Goal: Information Seeking & Learning: Check status

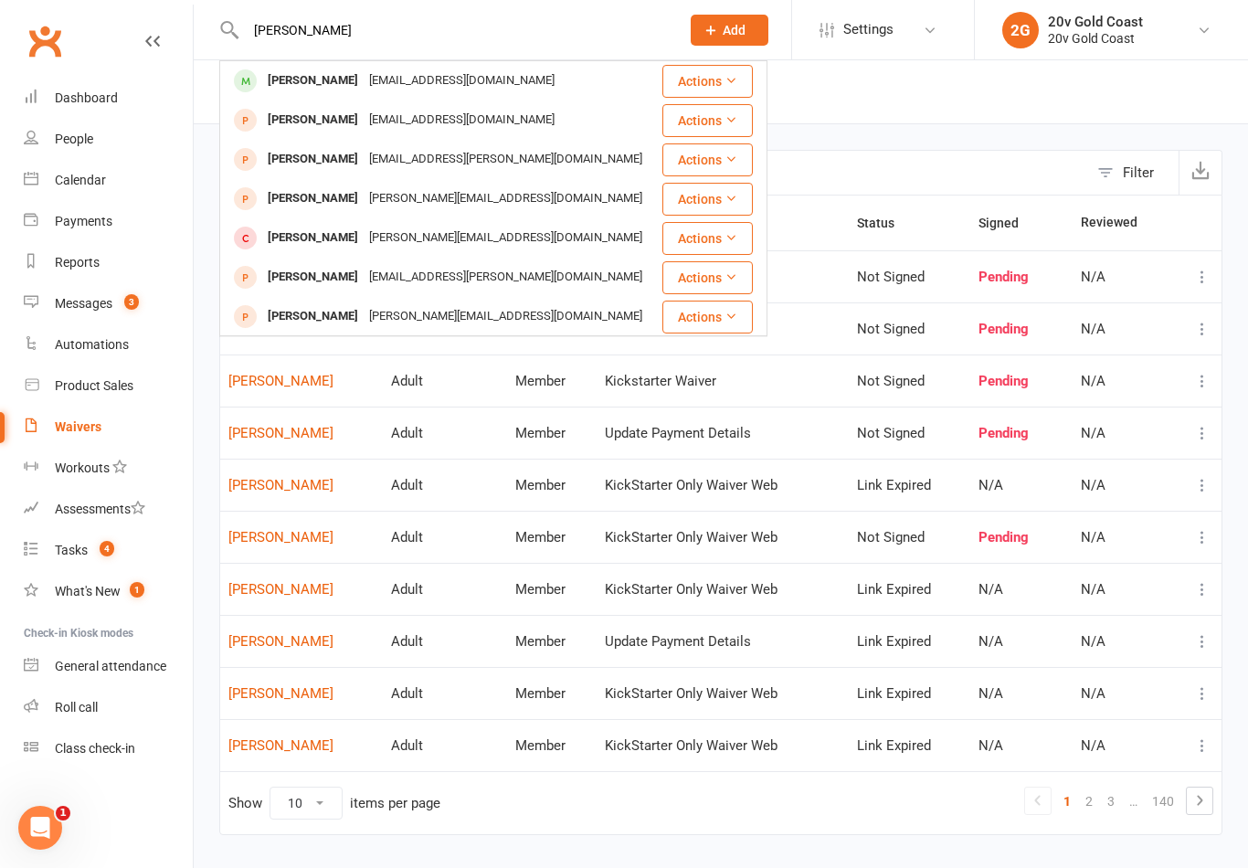
type input "[PERSON_NAME]"
click at [536, 82] on div "[PERSON_NAME] [EMAIL_ADDRESS][DOMAIN_NAME]" at bounding box center [440, 80] width 438 height 37
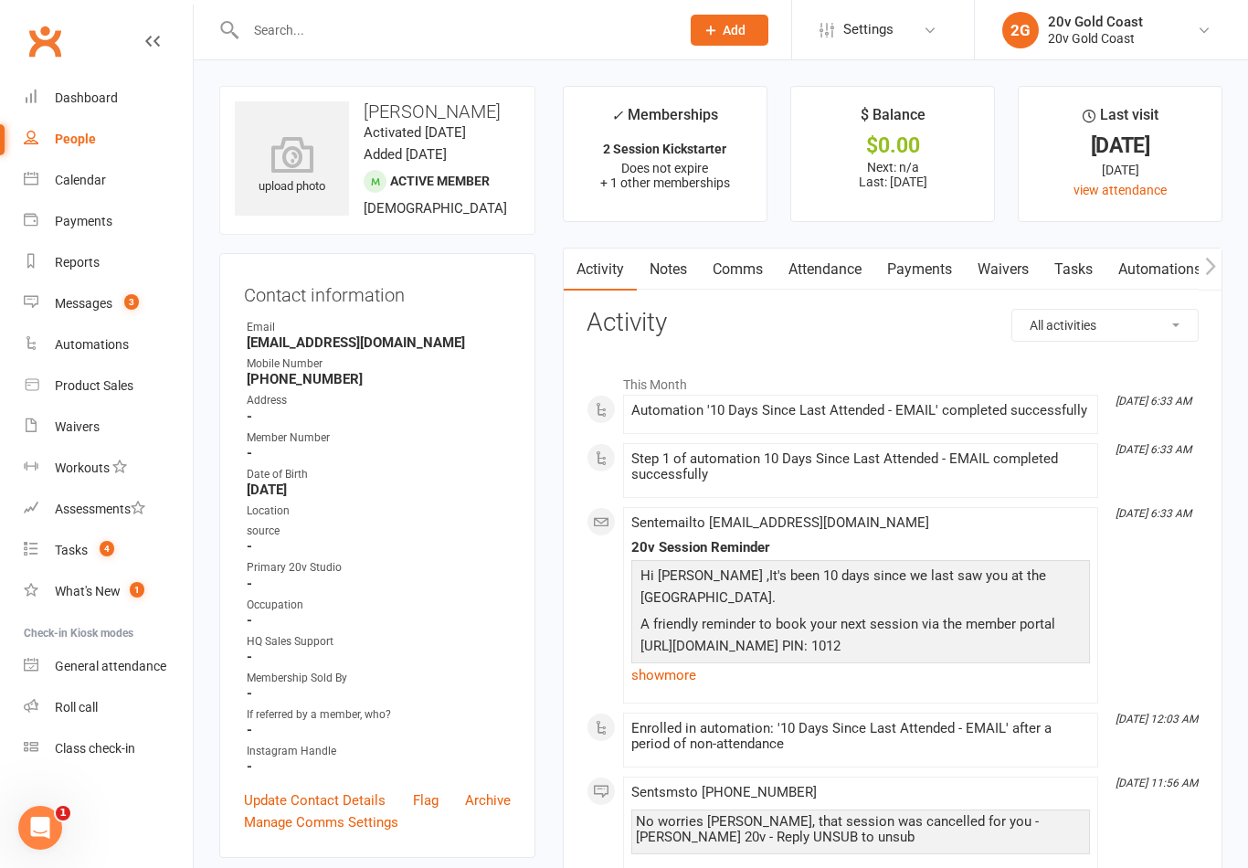
click at [1081, 279] on link "Tasks" at bounding box center [1073, 269] width 64 height 42
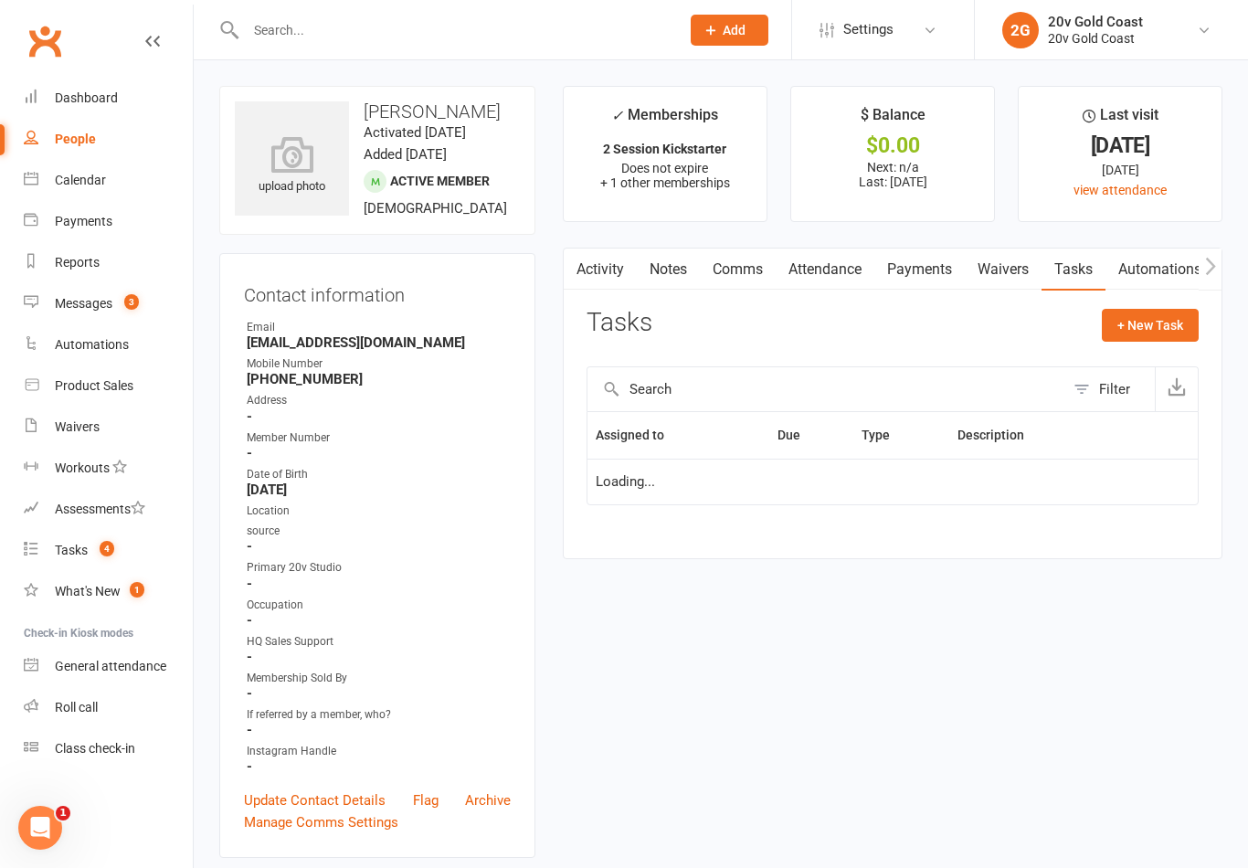
click at [1008, 278] on link "Waivers" at bounding box center [1003, 269] width 77 height 42
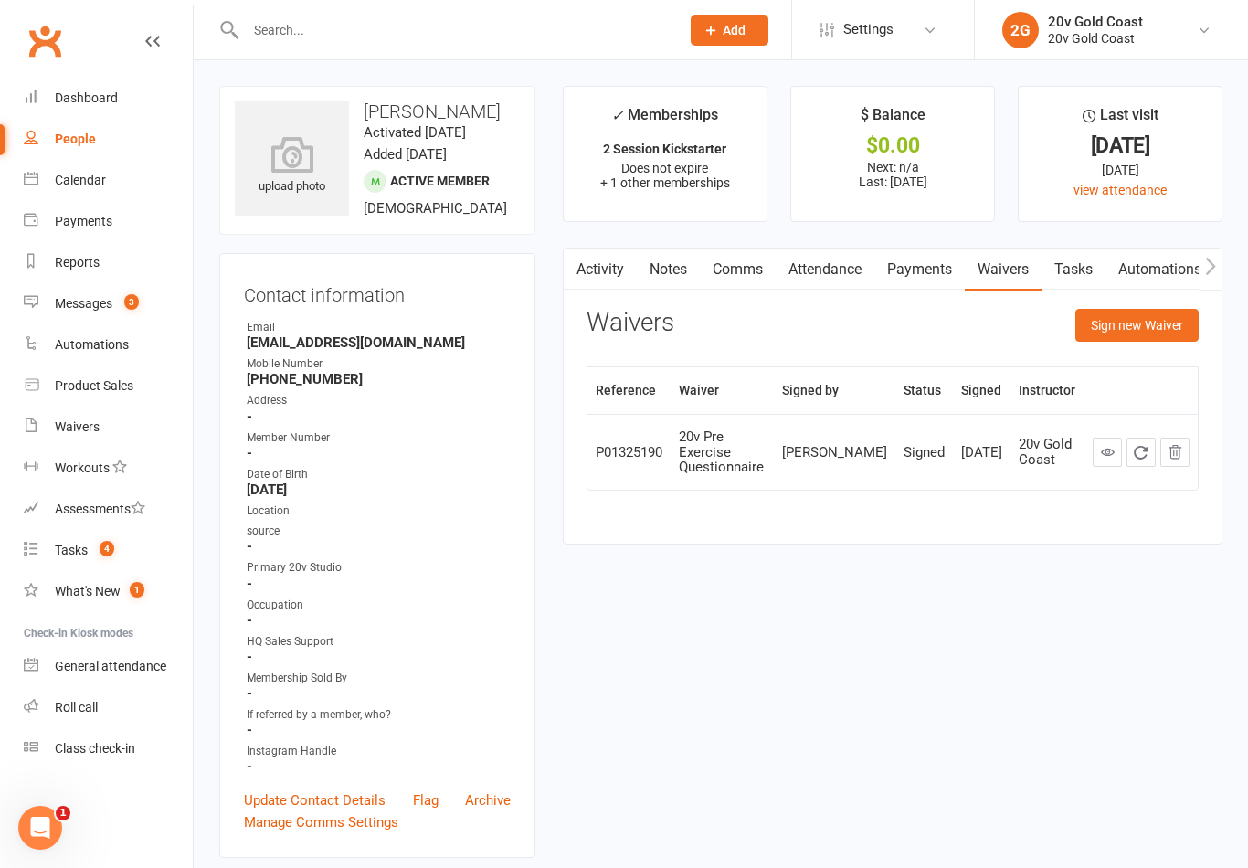
click at [85, 168] on link "Calendar" at bounding box center [108, 180] width 169 height 41
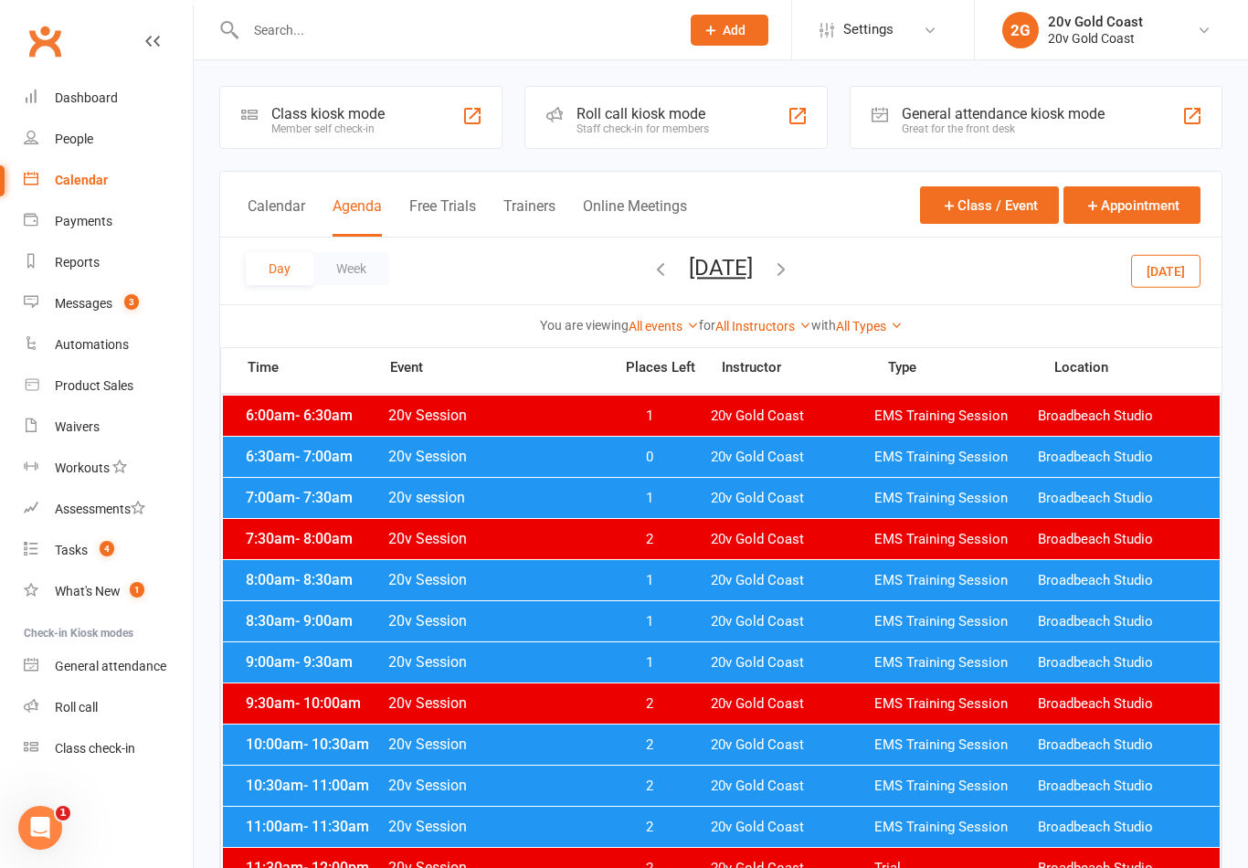
click at [1163, 278] on button "[DATE]" at bounding box center [1165, 270] width 69 height 33
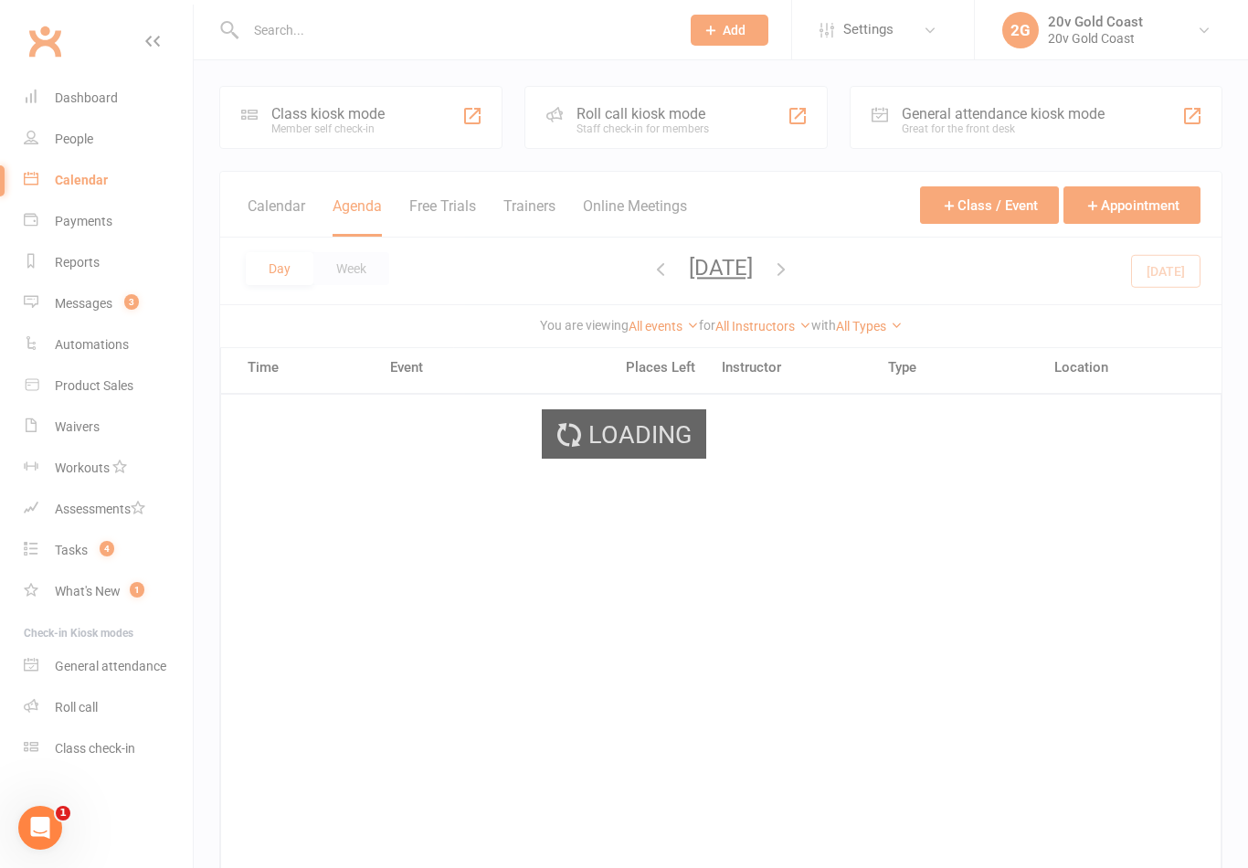
click at [791, 260] on icon "button" at bounding box center [781, 269] width 20 height 20
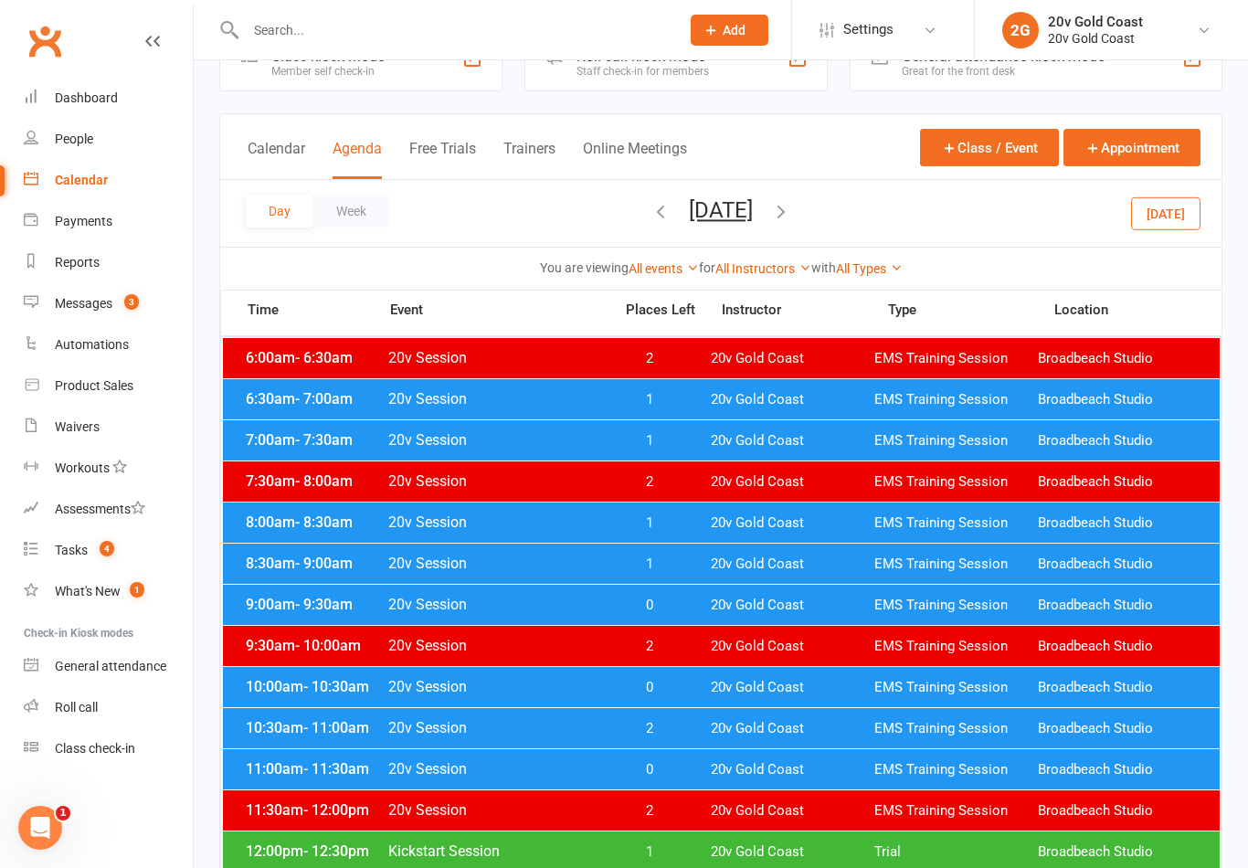
scroll to position [57, 0]
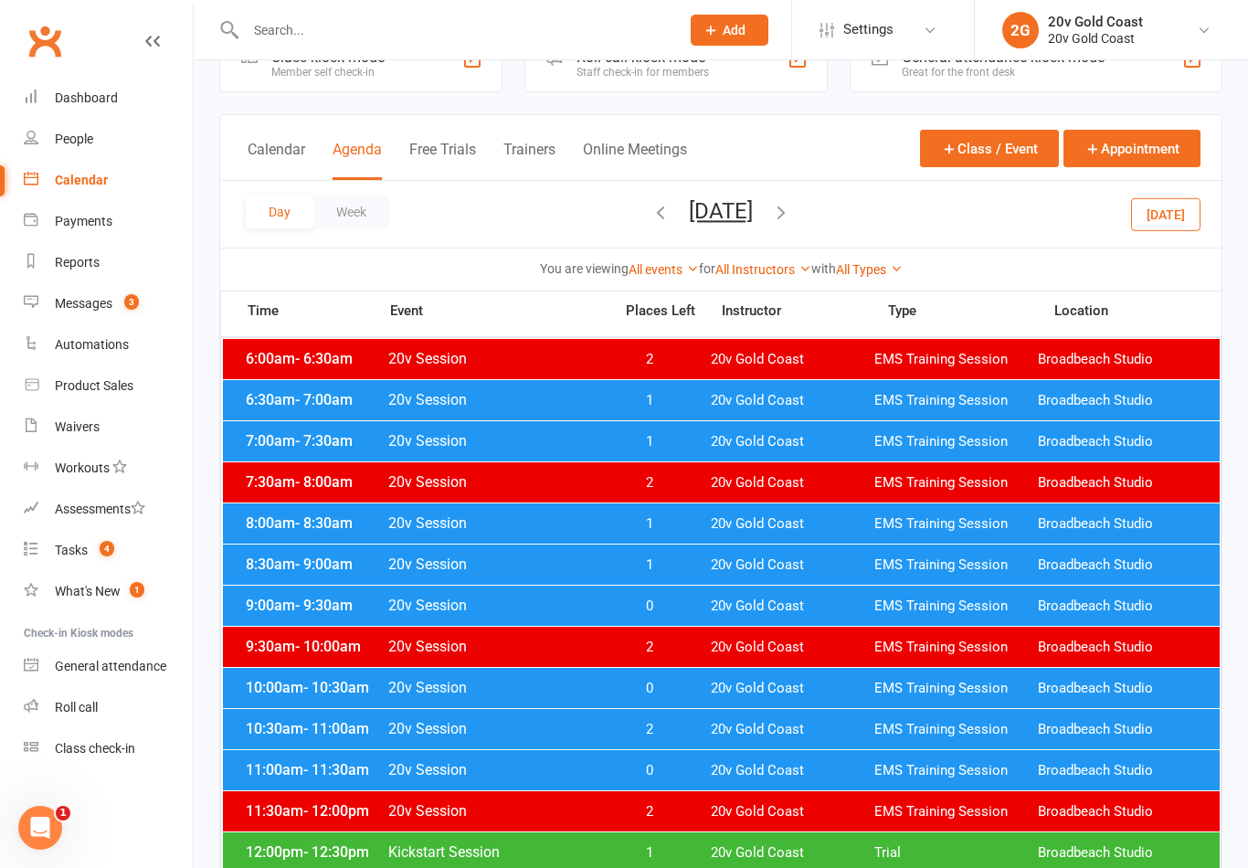
click at [663, 396] on span "1" at bounding box center [649, 400] width 96 height 17
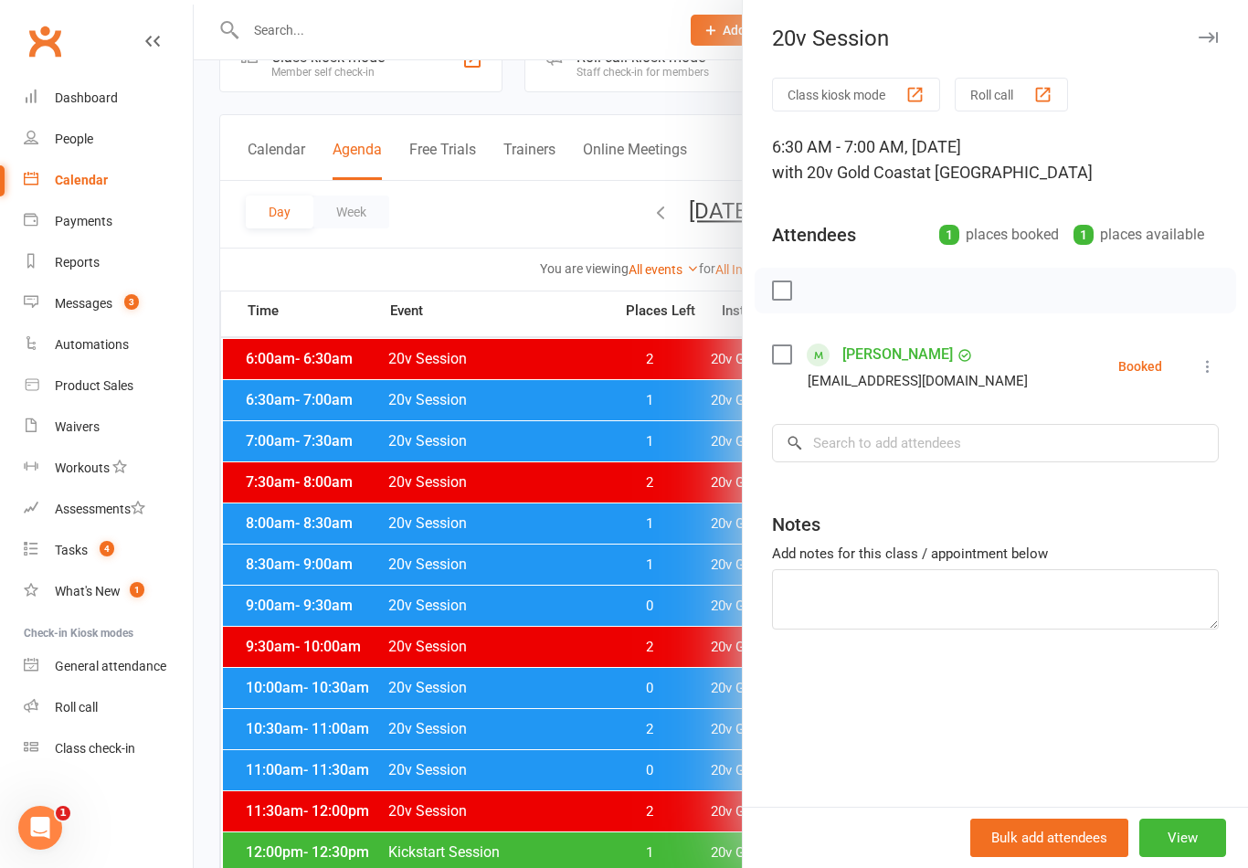
click at [631, 813] on div at bounding box center [721, 434] width 1054 height 868
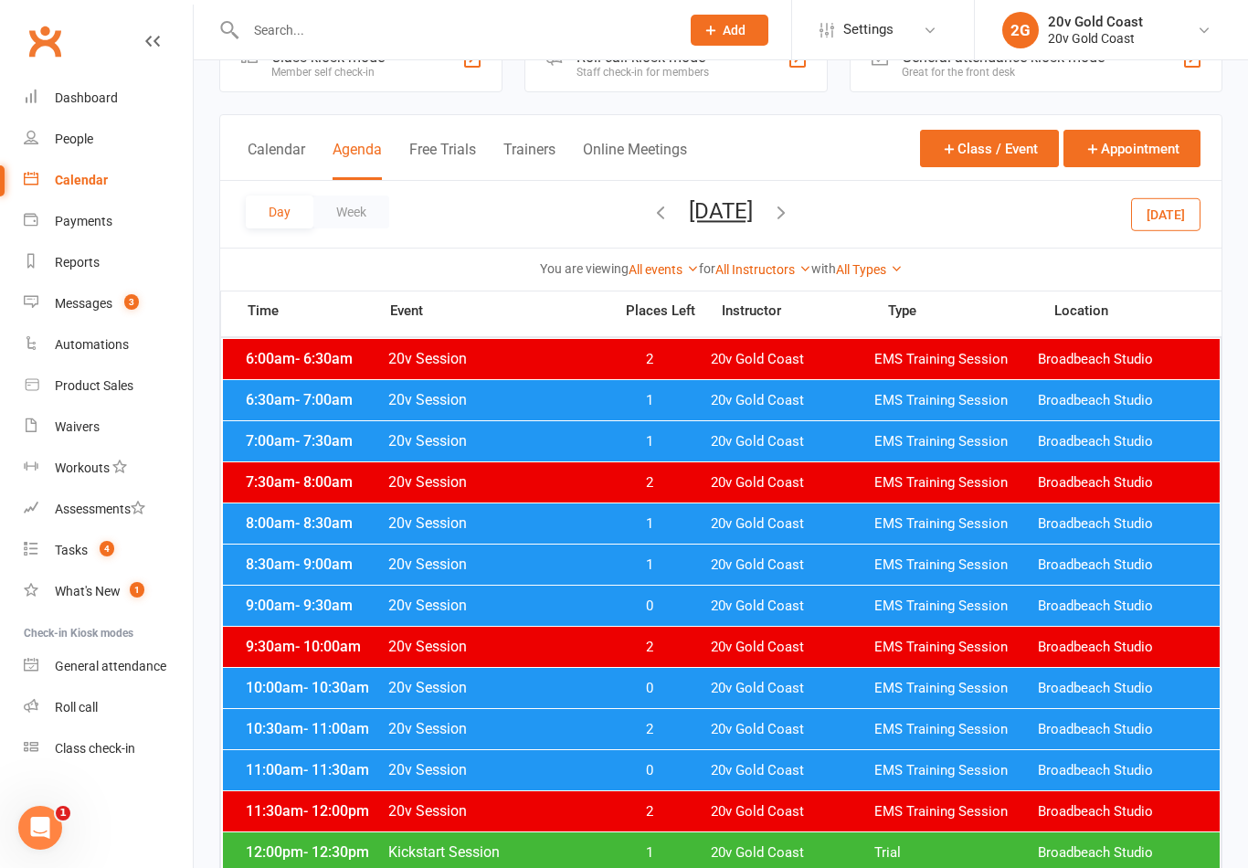
click at [679, 443] on span "1" at bounding box center [649, 441] width 96 height 17
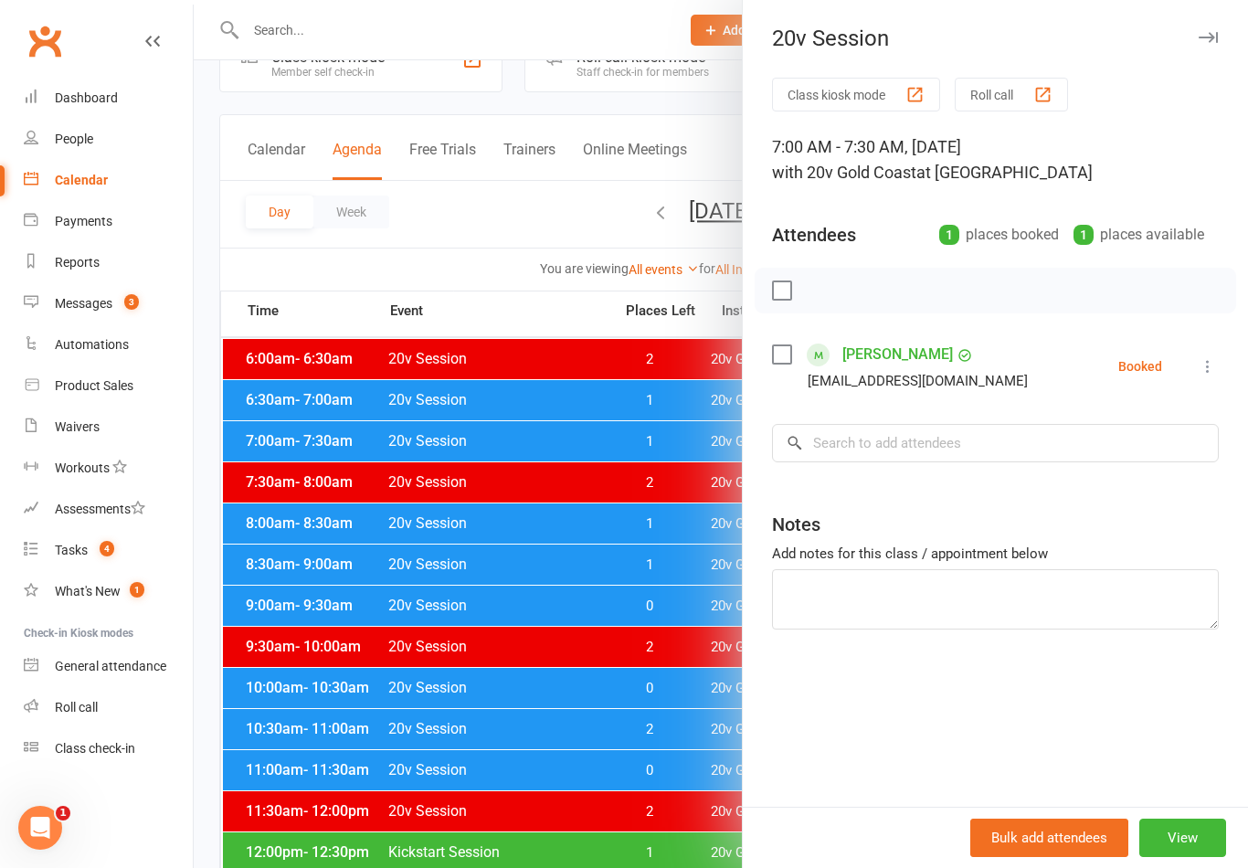
click at [596, 761] on div at bounding box center [721, 434] width 1054 height 868
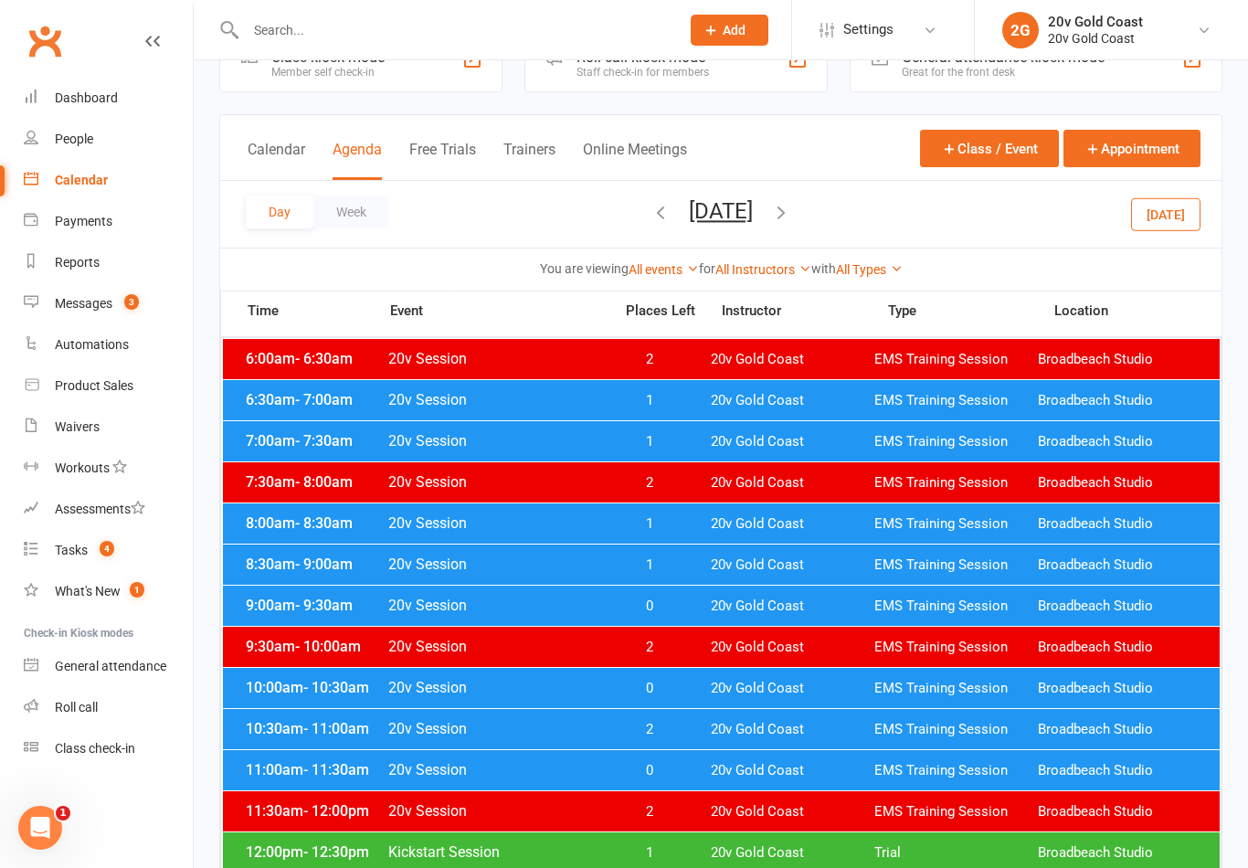
click at [672, 530] on span "1" at bounding box center [649, 523] width 96 height 17
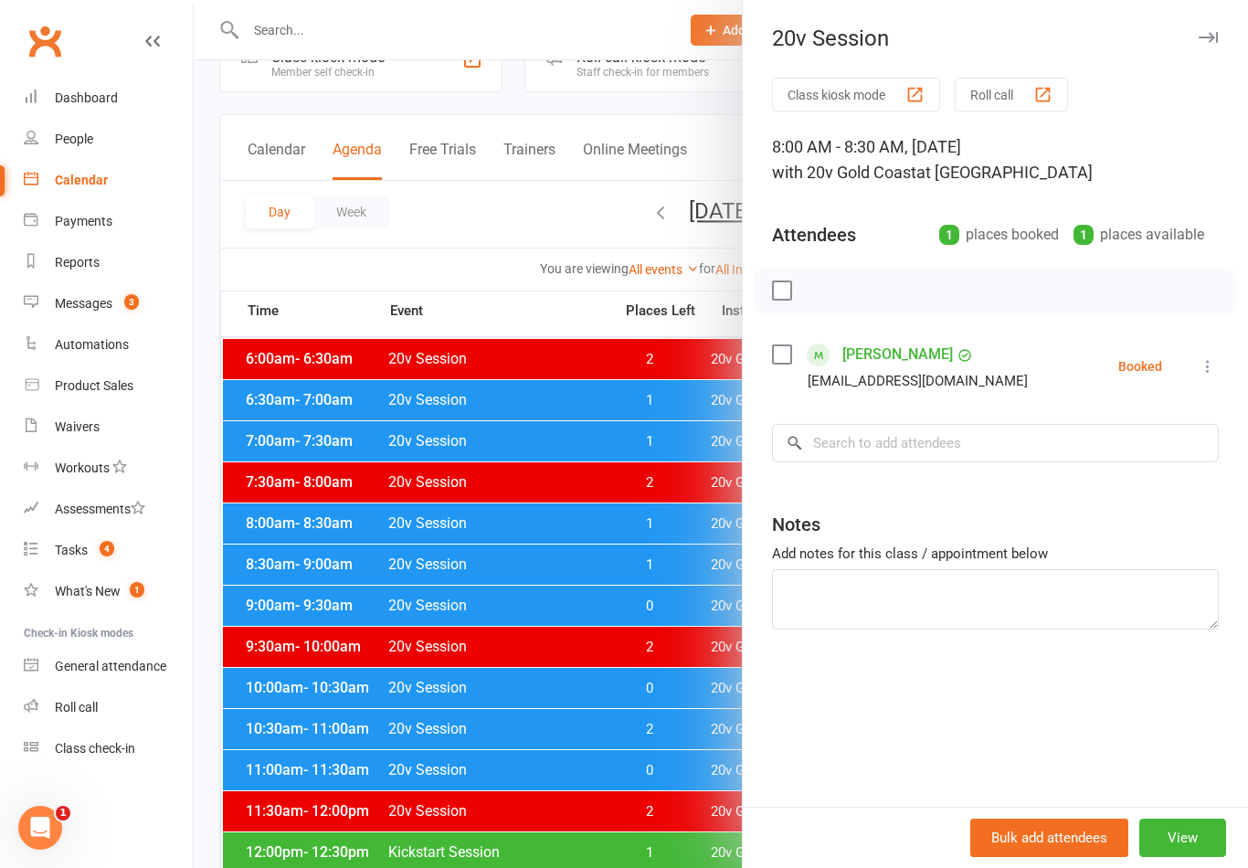
click at [629, 801] on div at bounding box center [721, 434] width 1054 height 868
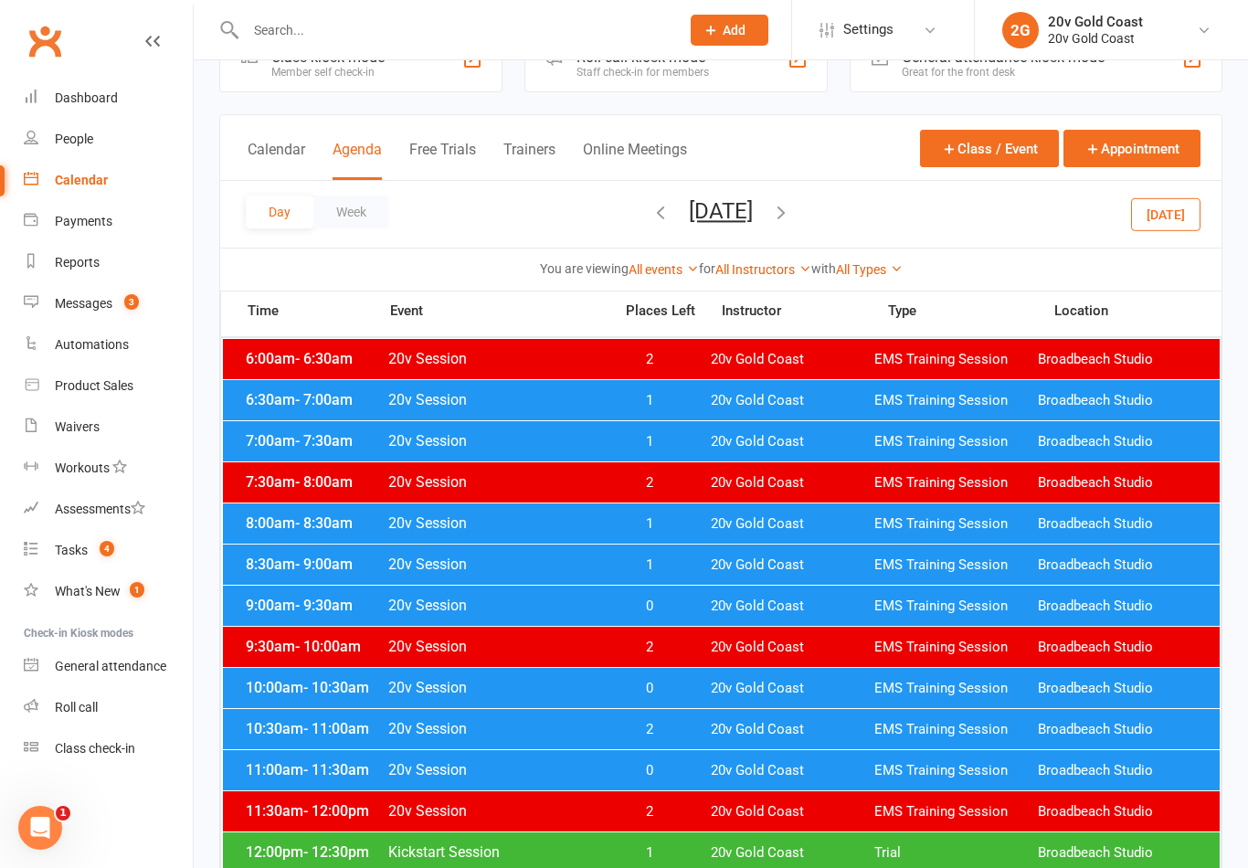
click at [677, 586] on div "9:00am - 9:30am 20v Session 0 20v Gold Coast EMS Training Session Broadbeach St…" at bounding box center [721, 606] width 997 height 40
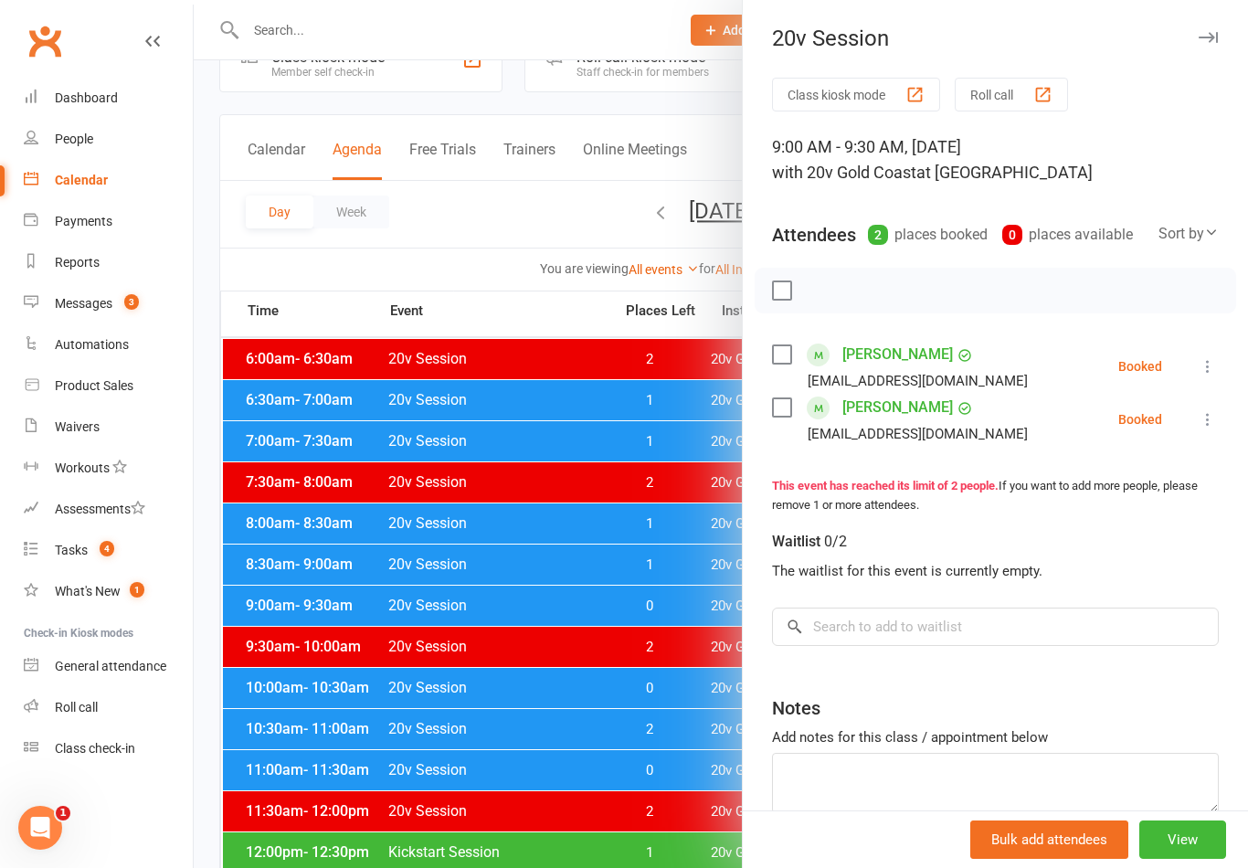
click at [639, 799] on div at bounding box center [721, 434] width 1054 height 868
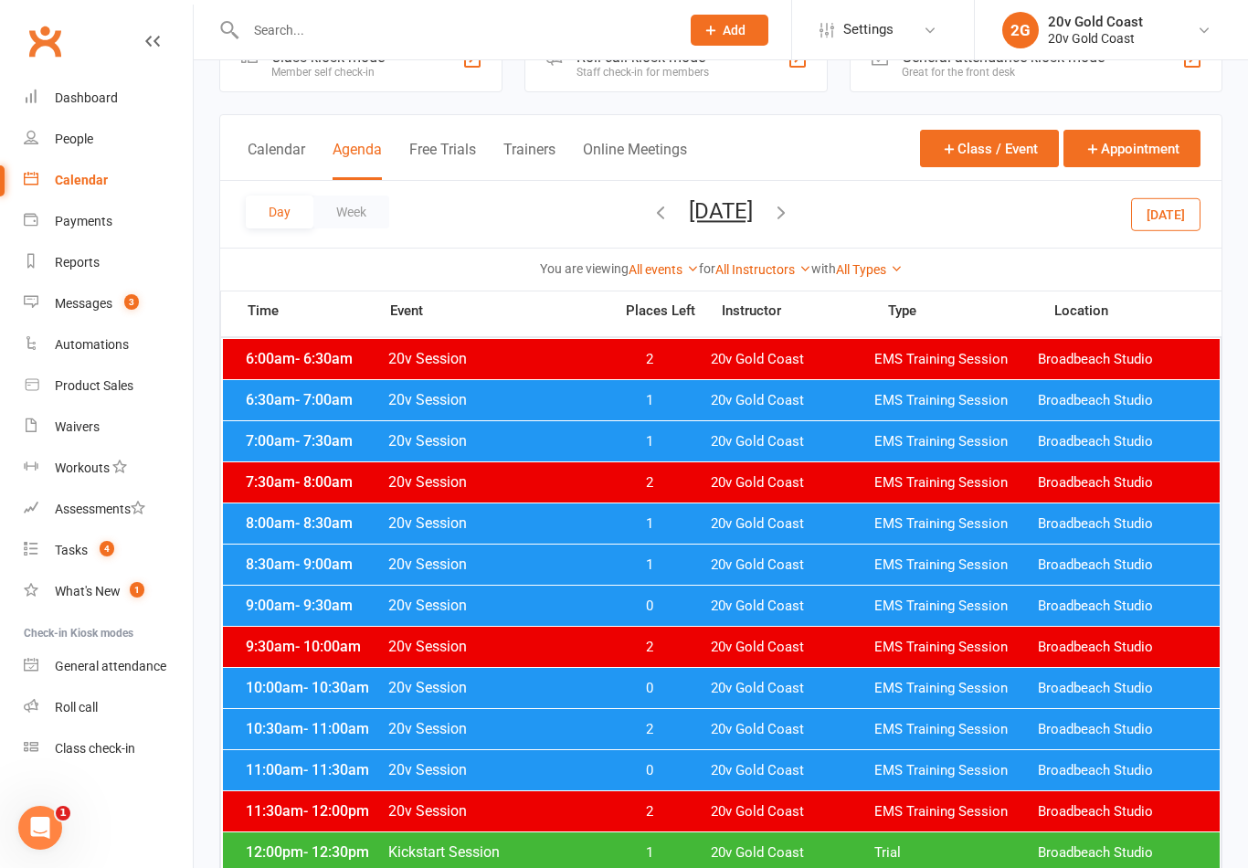
click at [690, 625] on div "9:00am - 9:30am 20v Session 0 20v Gold Coast EMS Training Session Broadbeach St…" at bounding box center [721, 606] width 997 height 40
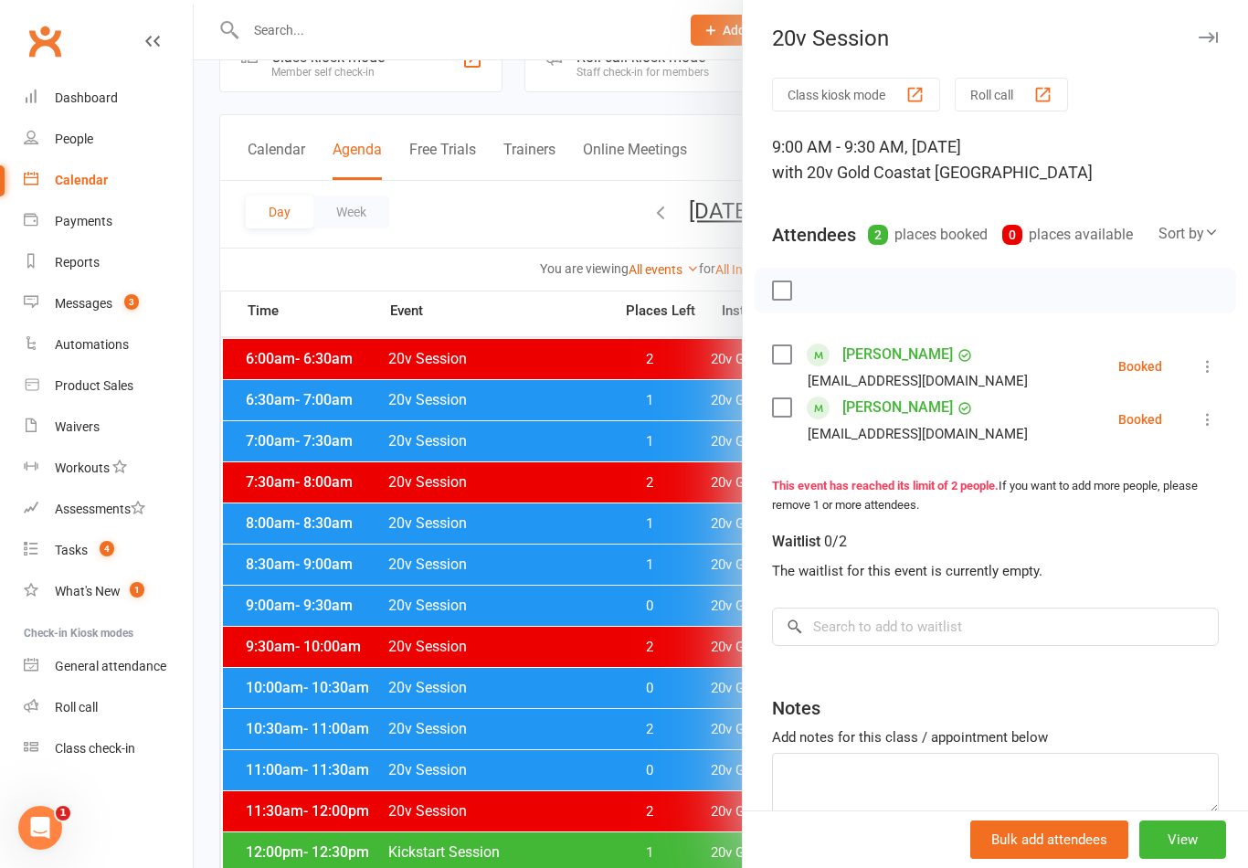
click at [663, 790] on div at bounding box center [721, 434] width 1054 height 868
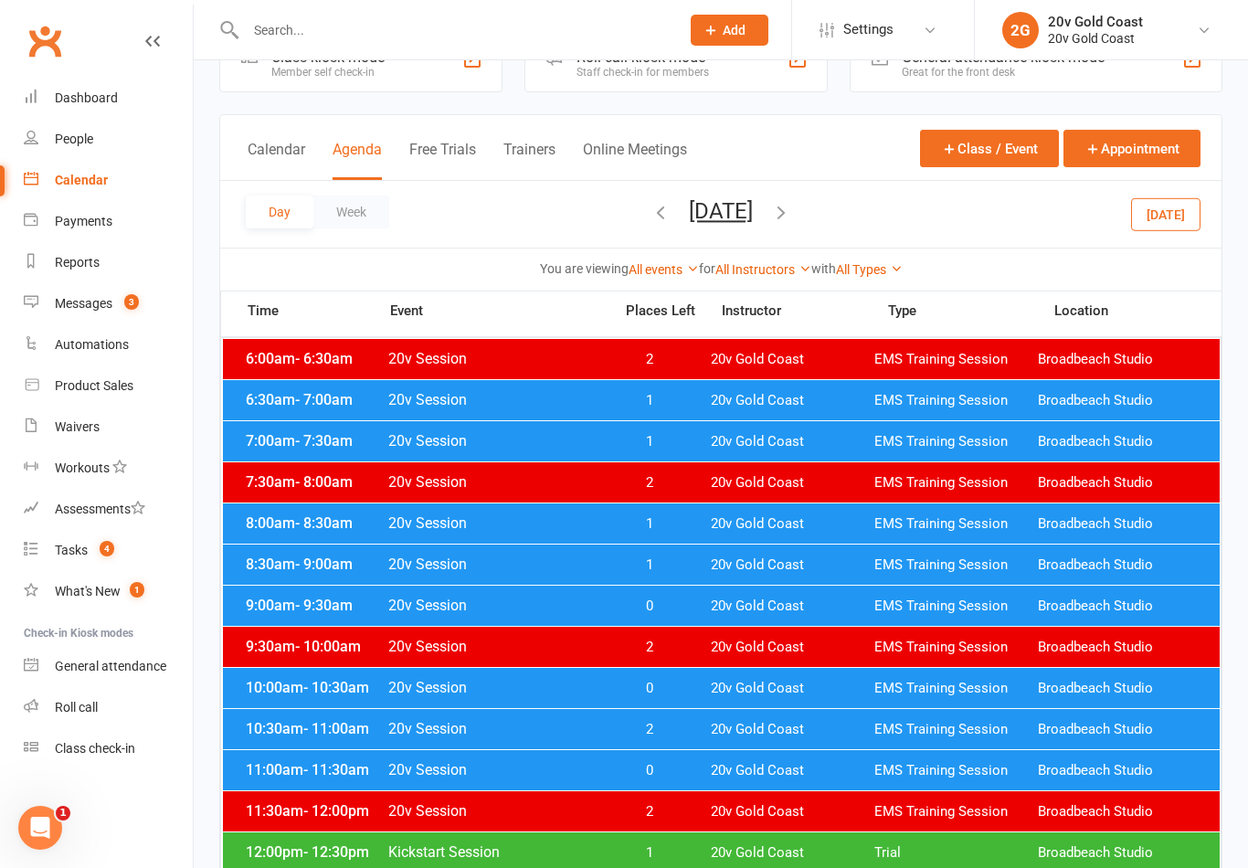
click at [132, 227] on link "Payments" at bounding box center [108, 221] width 169 height 41
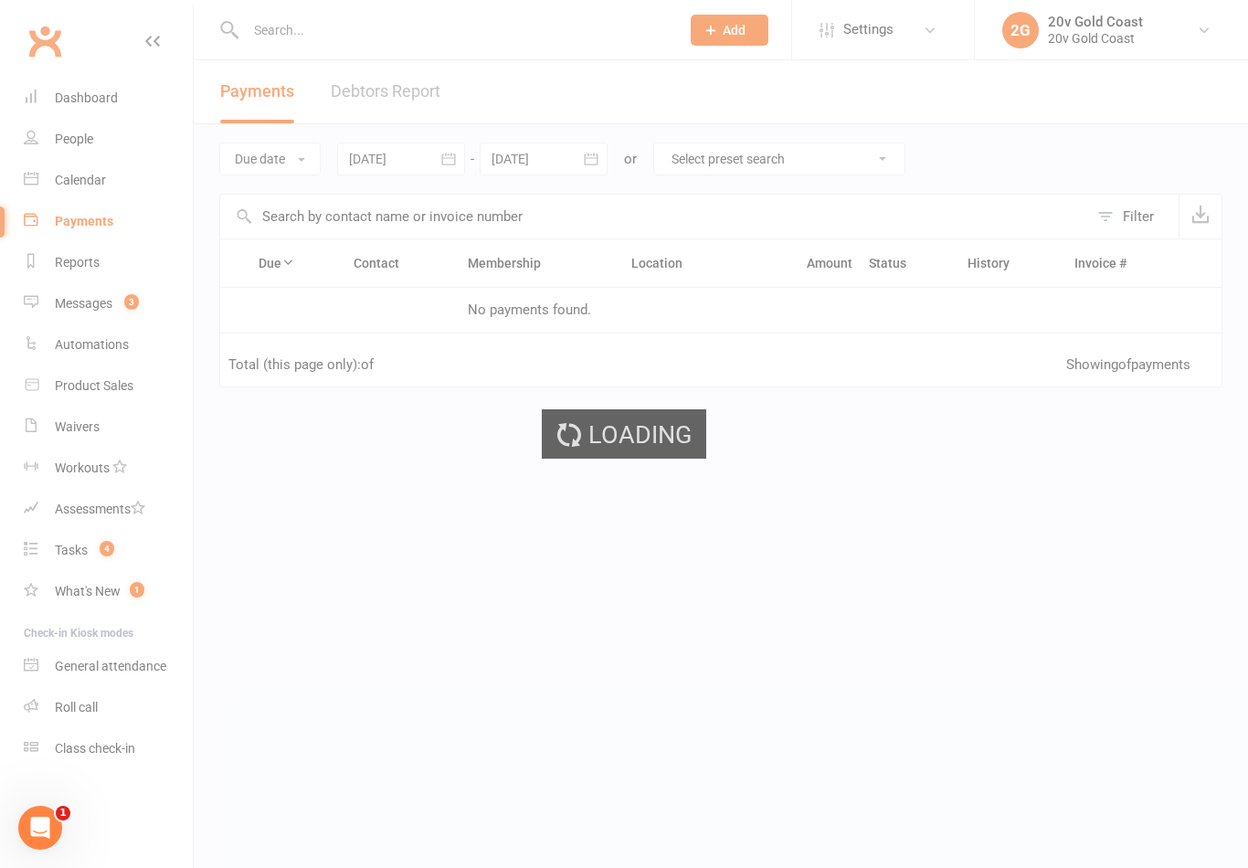
click at [132, 174] on link "Calendar" at bounding box center [108, 180] width 169 height 41
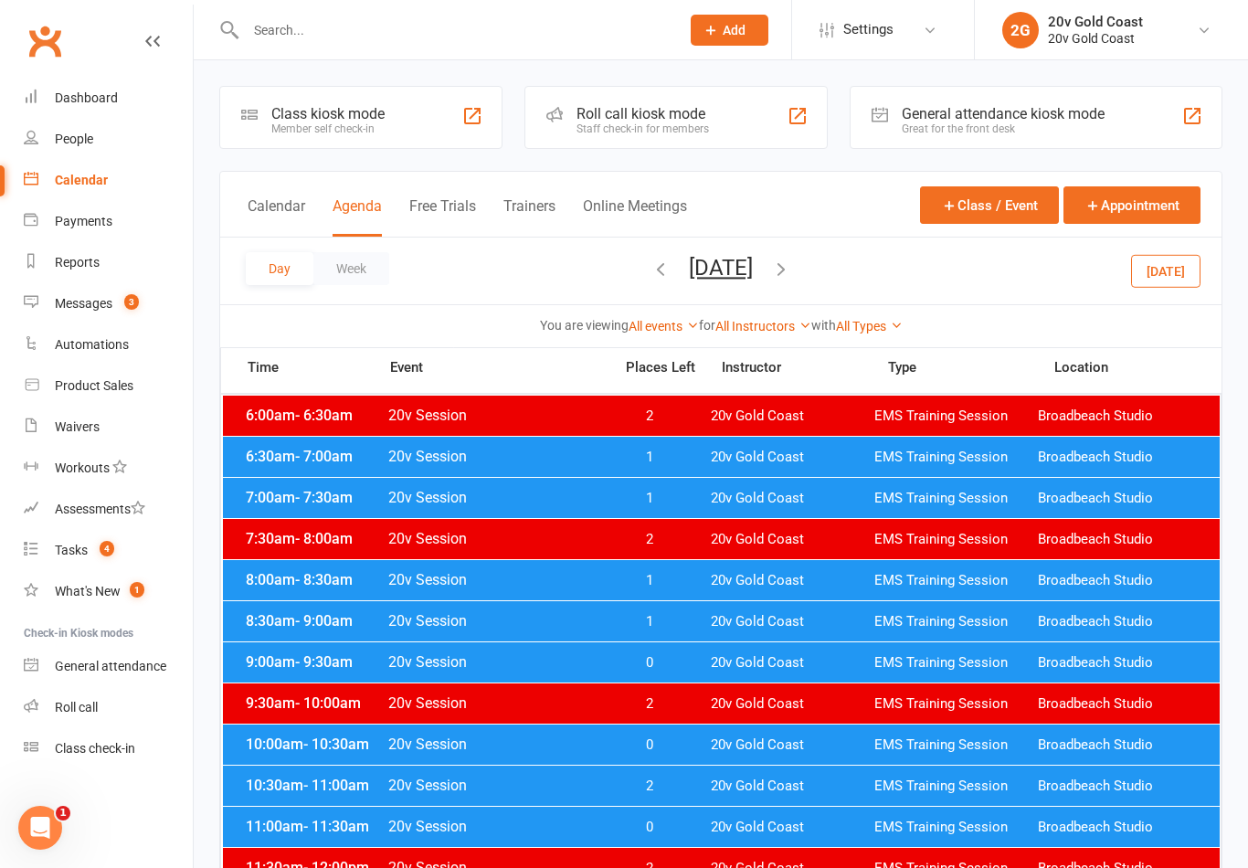
click at [131, 314] on link "Messages 3" at bounding box center [108, 303] width 169 height 41
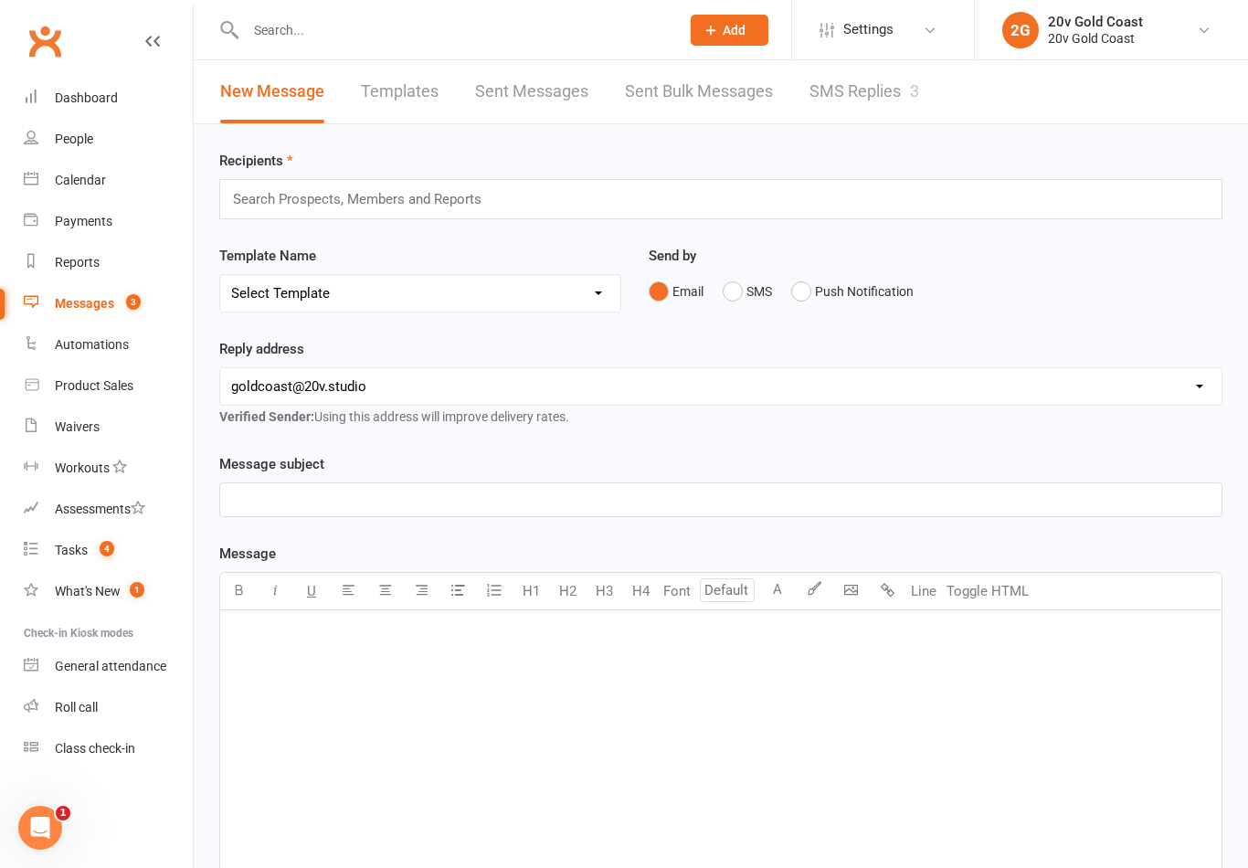
click at [110, 554] on span "4" at bounding box center [107, 549] width 15 height 16
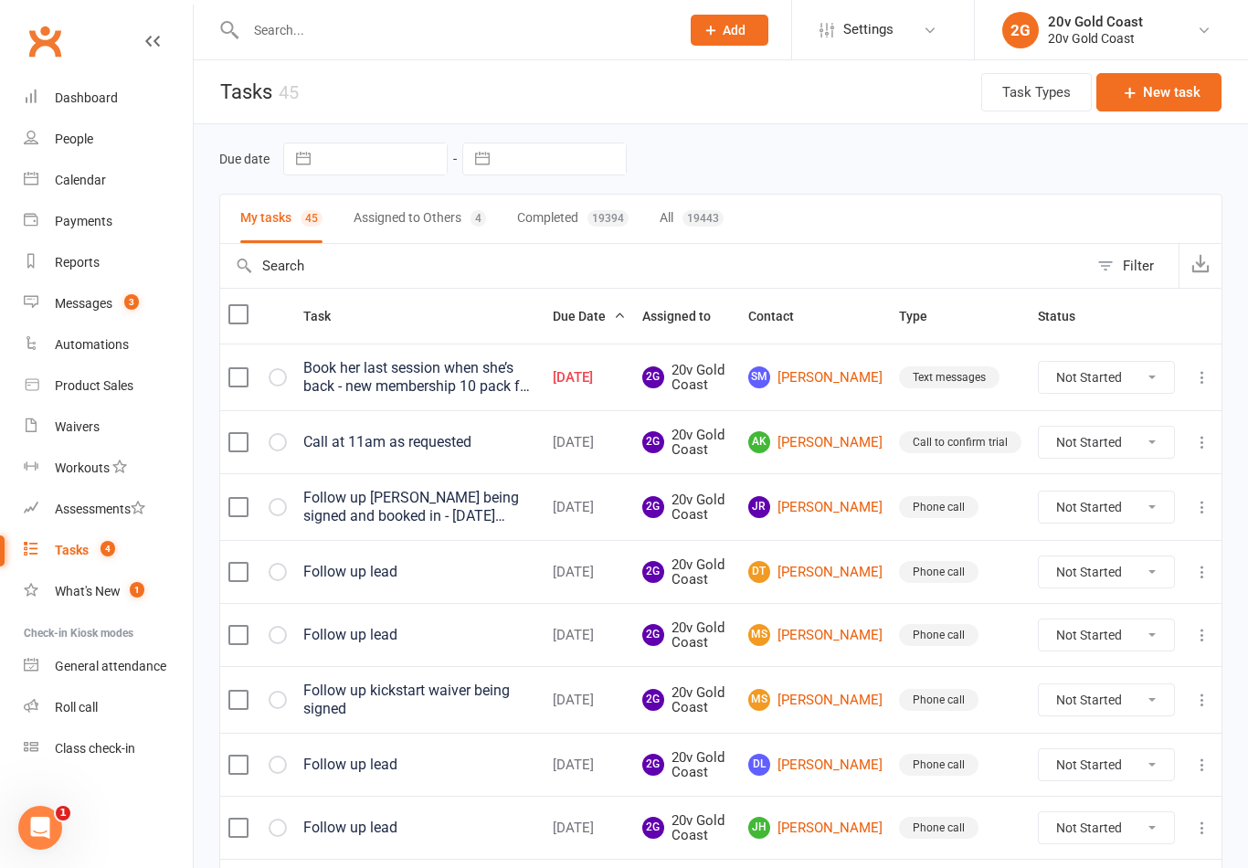
click at [421, 254] on input "text" at bounding box center [654, 266] width 868 height 44
click at [435, 232] on button "Assigned to Others 4" at bounding box center [420, 219] width 132 height 48
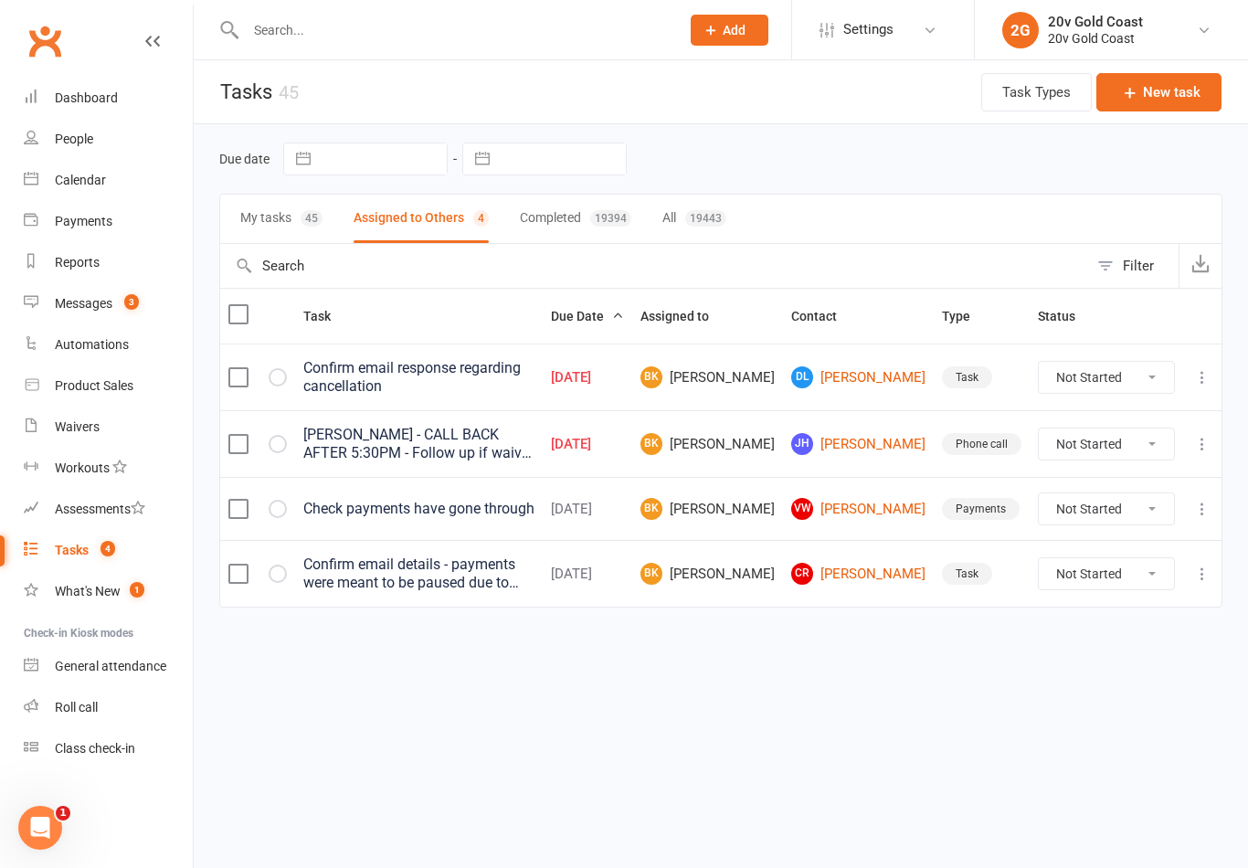
click at [311, 222] on div "45" at bounding box center [312, 218] width 22 height 16
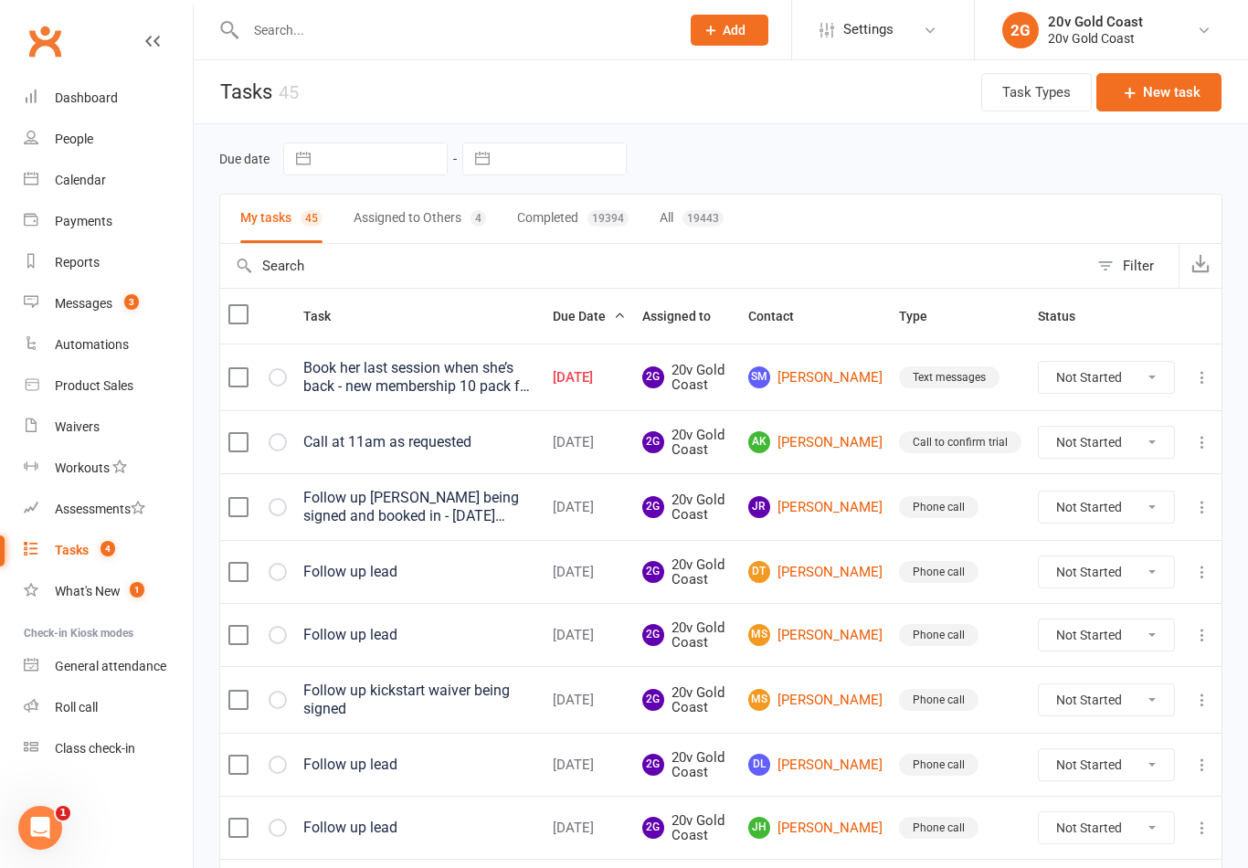
click at [445, 245] on input "text" at bounding box center [654, 266] width 868 height 44
click at [450, 228] on button "Assigned to Others 4" at bounding box center [420, 219] width 132 height 48
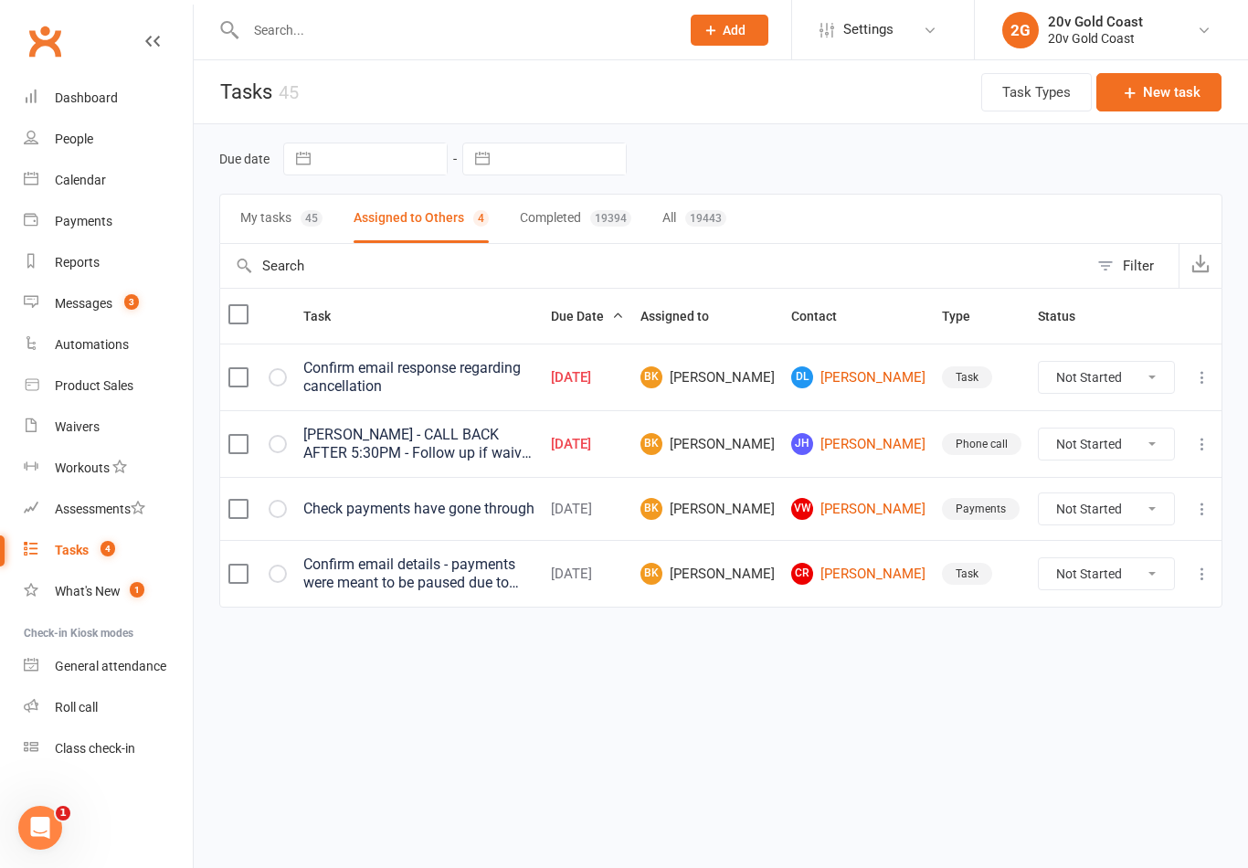
click at [151, 297] on link "Messages 3" at bounding box center [108, 303] width 169 height 41
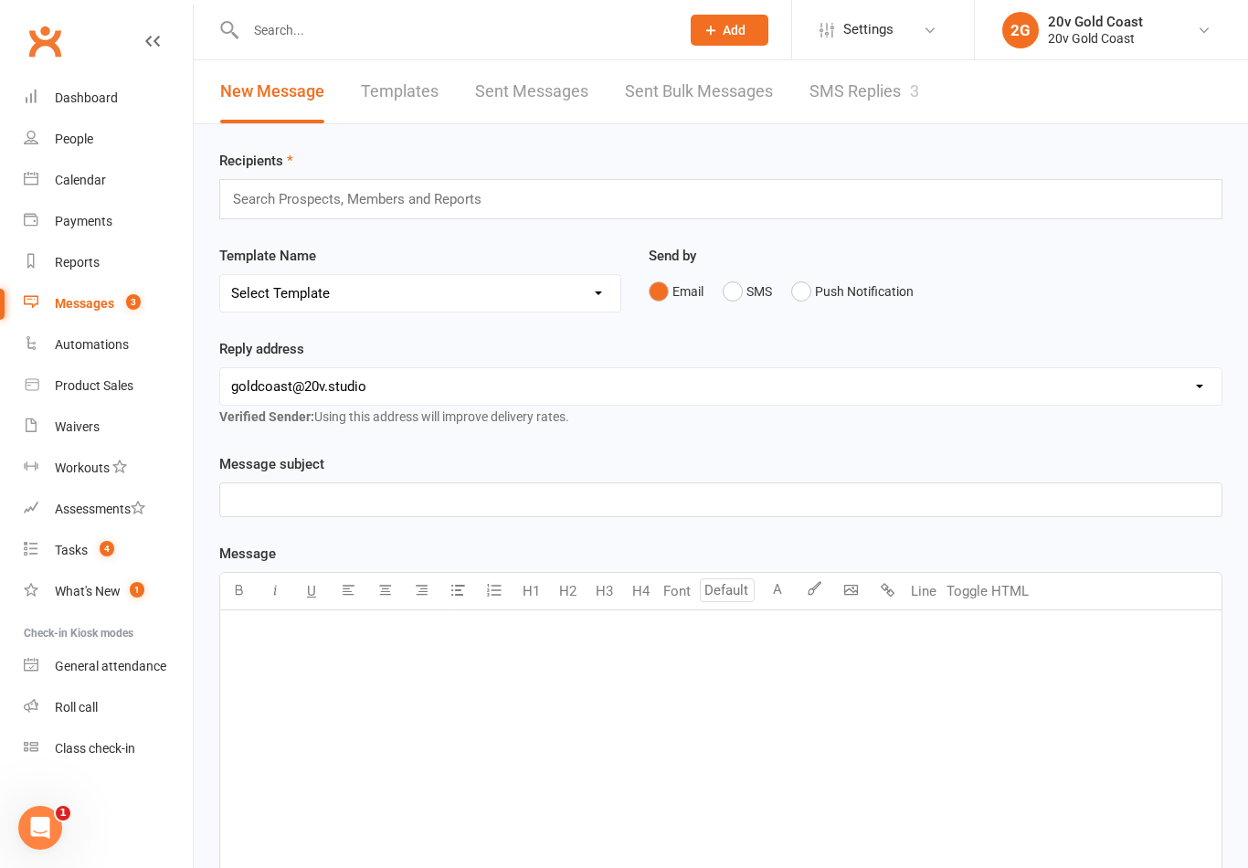
click at [93, 185] on div "Calendar" at bounding box center [80, 180] width 51 height 15
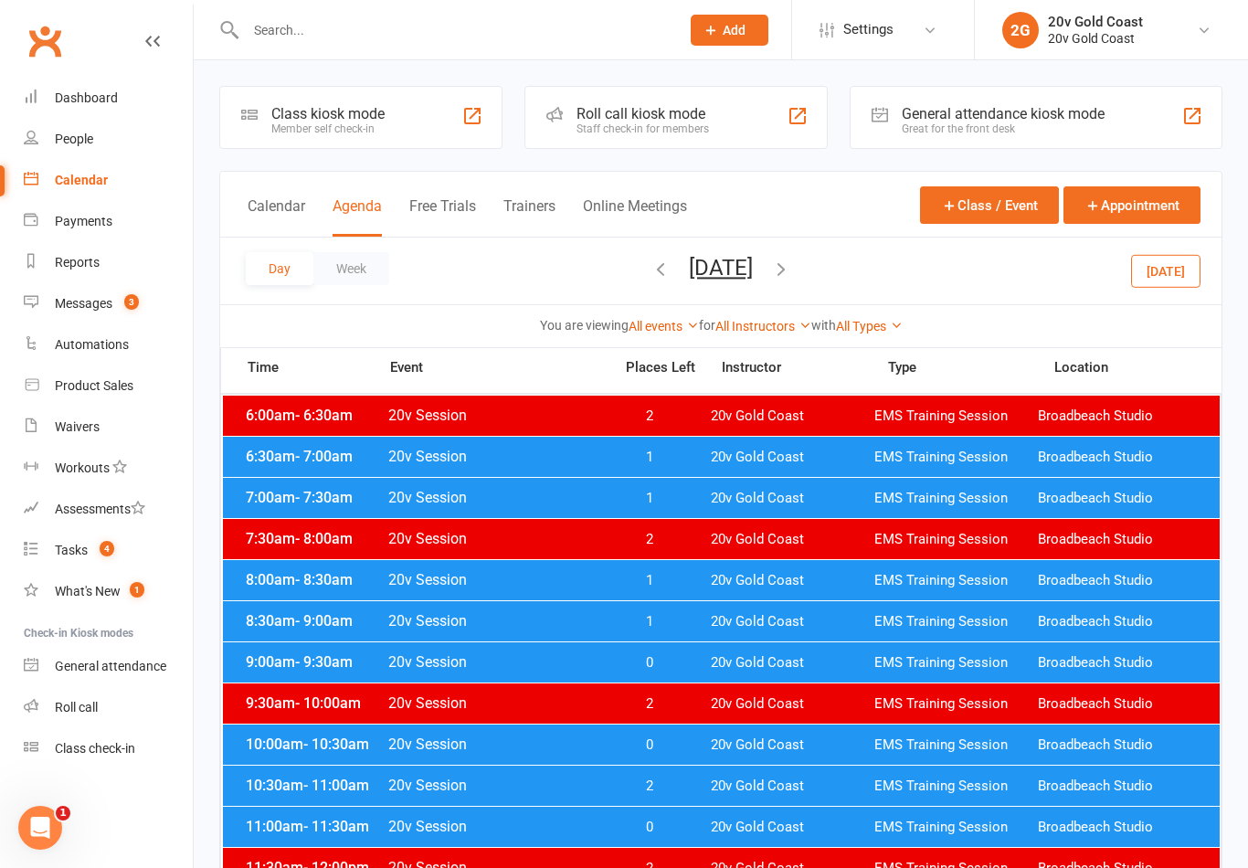
click at [650, 284] on button "button" at bounding box center [660, 271] width 20 height 32
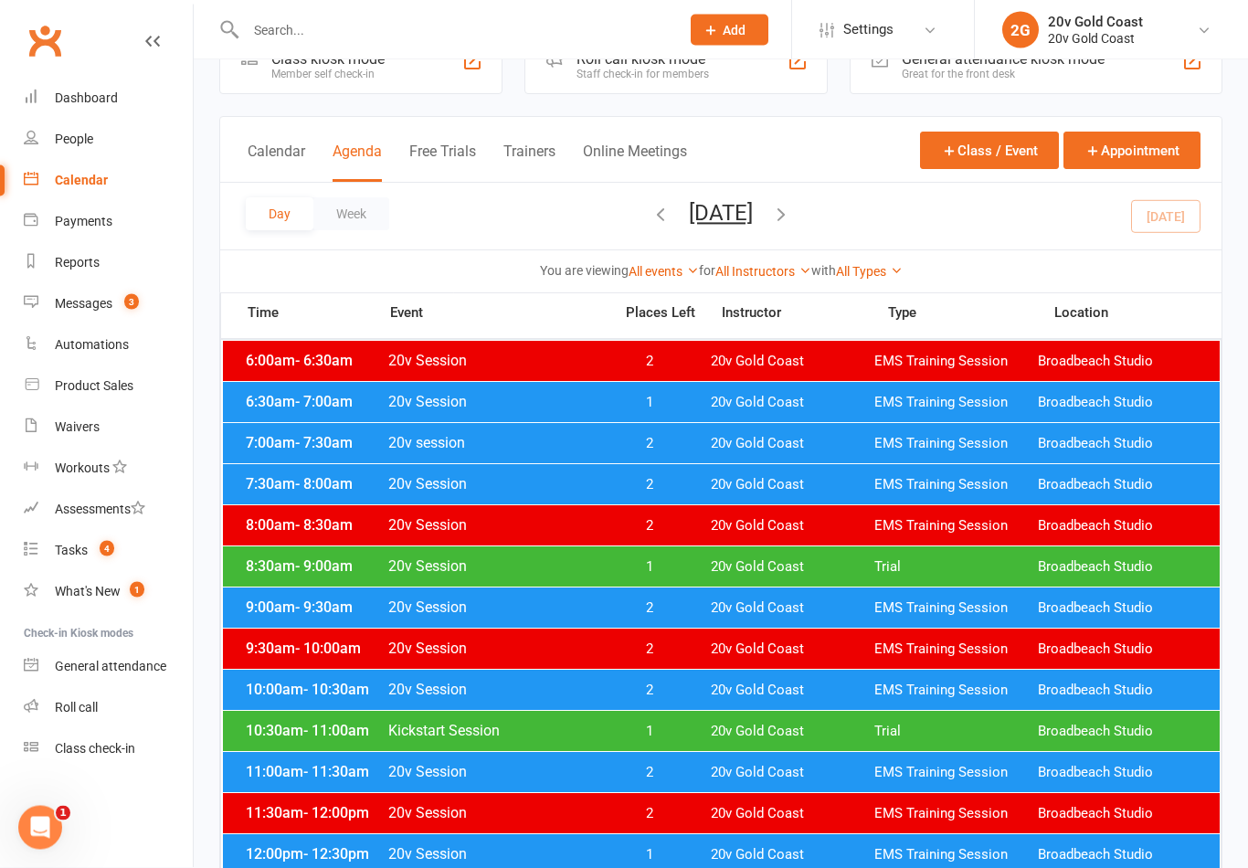
click at [770, 562] on span "20v Gold Coast" at bounding box center [793, 567] width 164 height 17
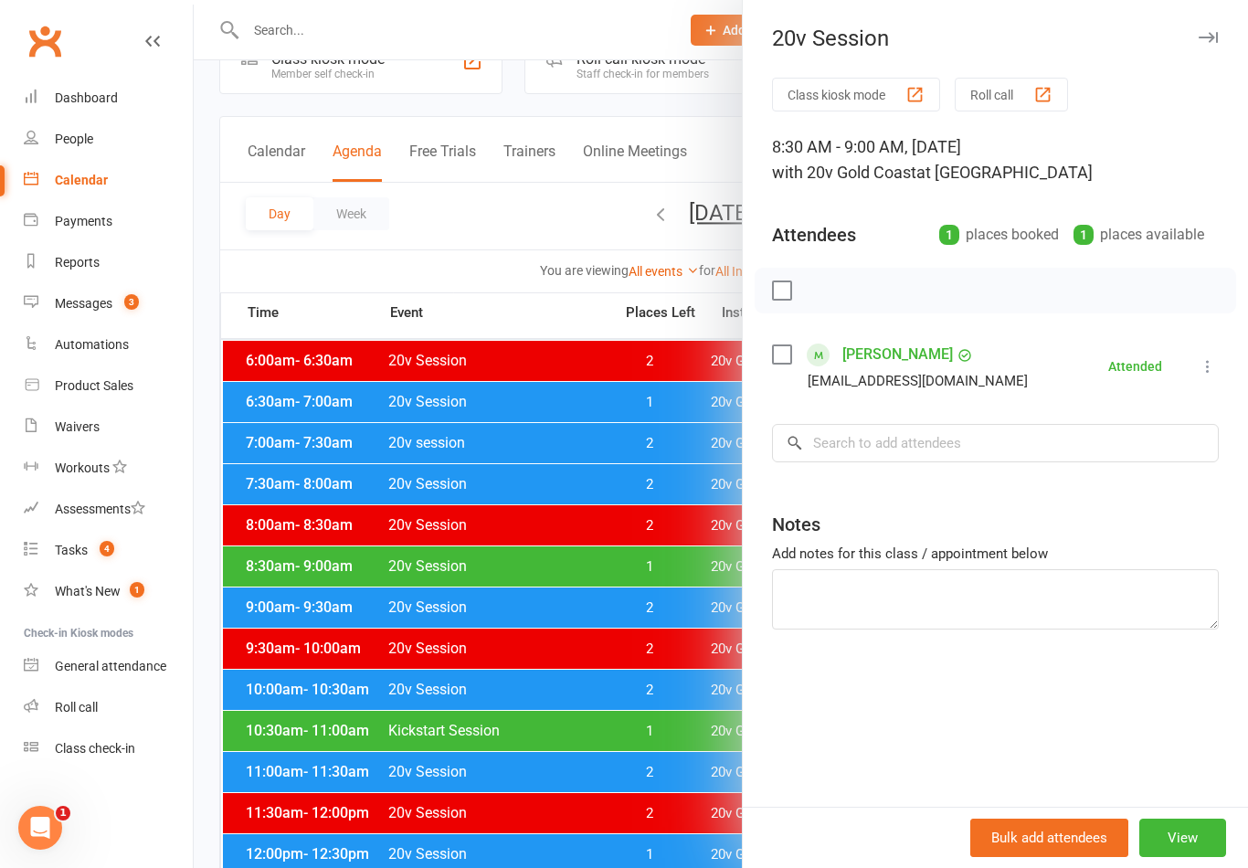
click at [659, 611] on div at bounding box center [721, 434] width 1054 height 868
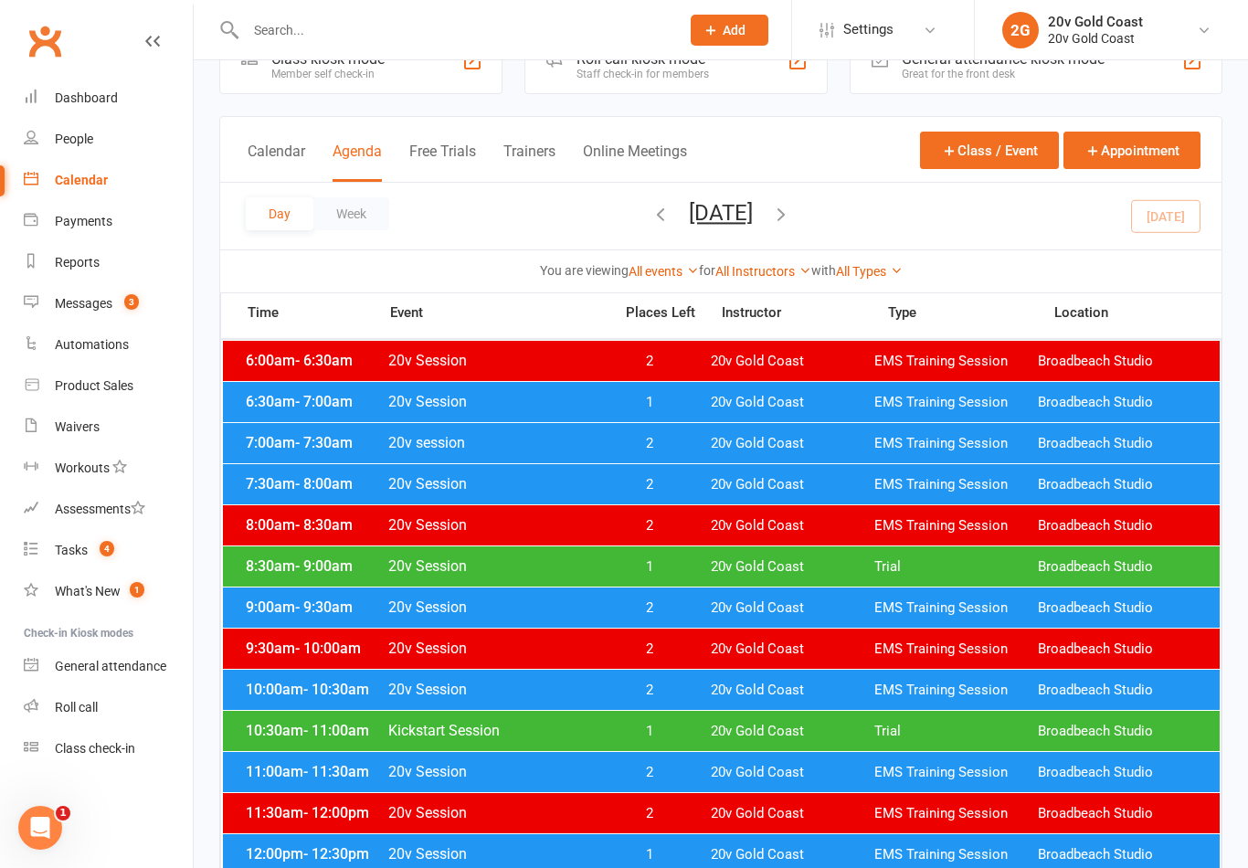
click at [818, 732] on span "20v Gold Coast" at bounding box center [793, 731] width 164 height 17
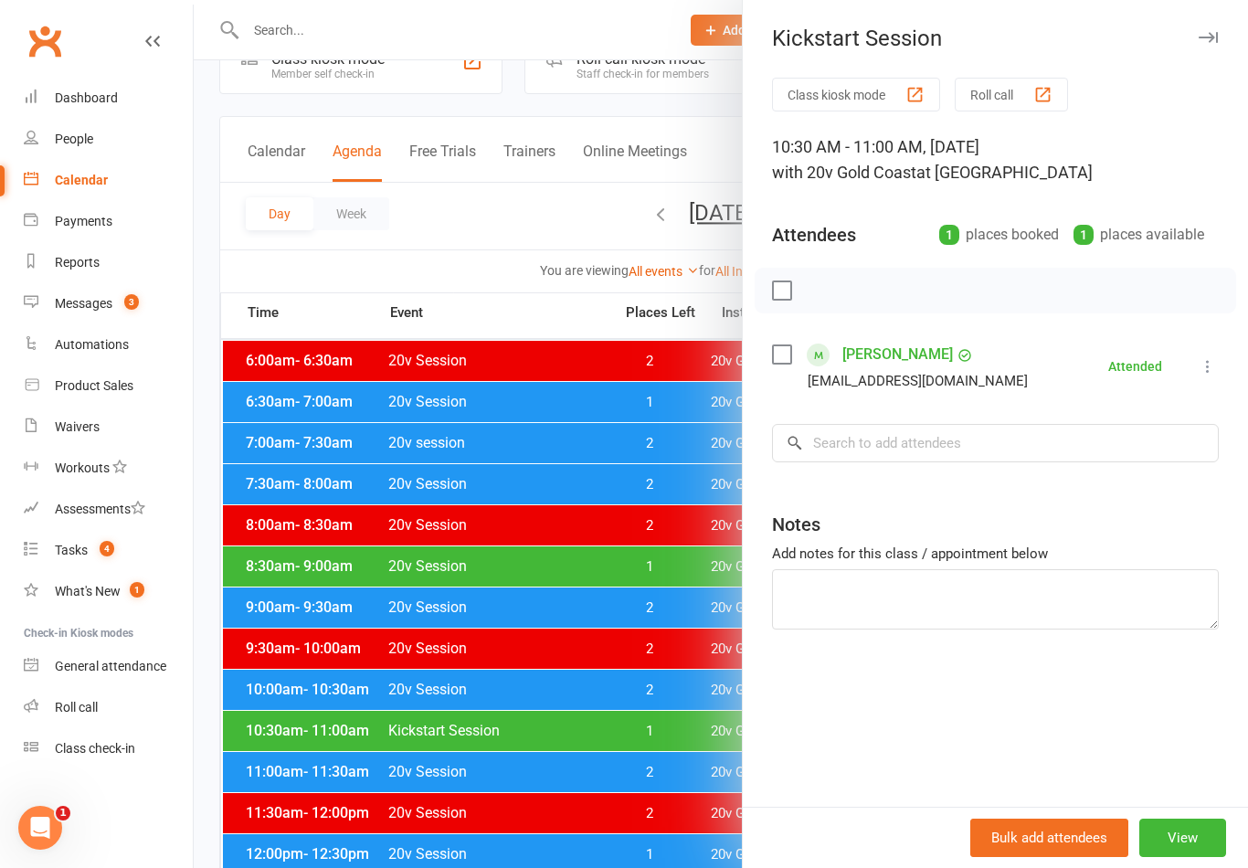
click at [581, 820] on div at bounding box center [721, 434] width 1054 height 868
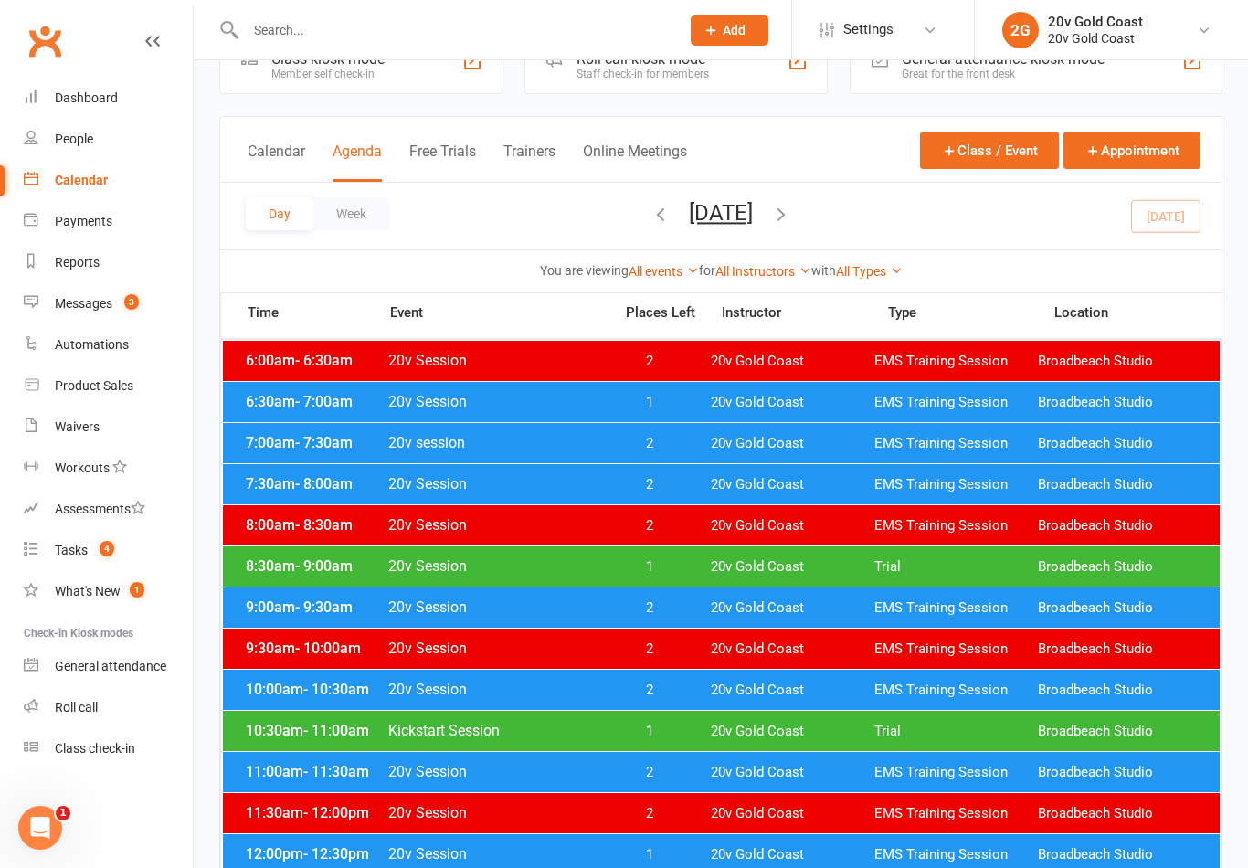
click at [147, 323] on link "Messages 3" at bounding box center [108, 303] width 169 height 41
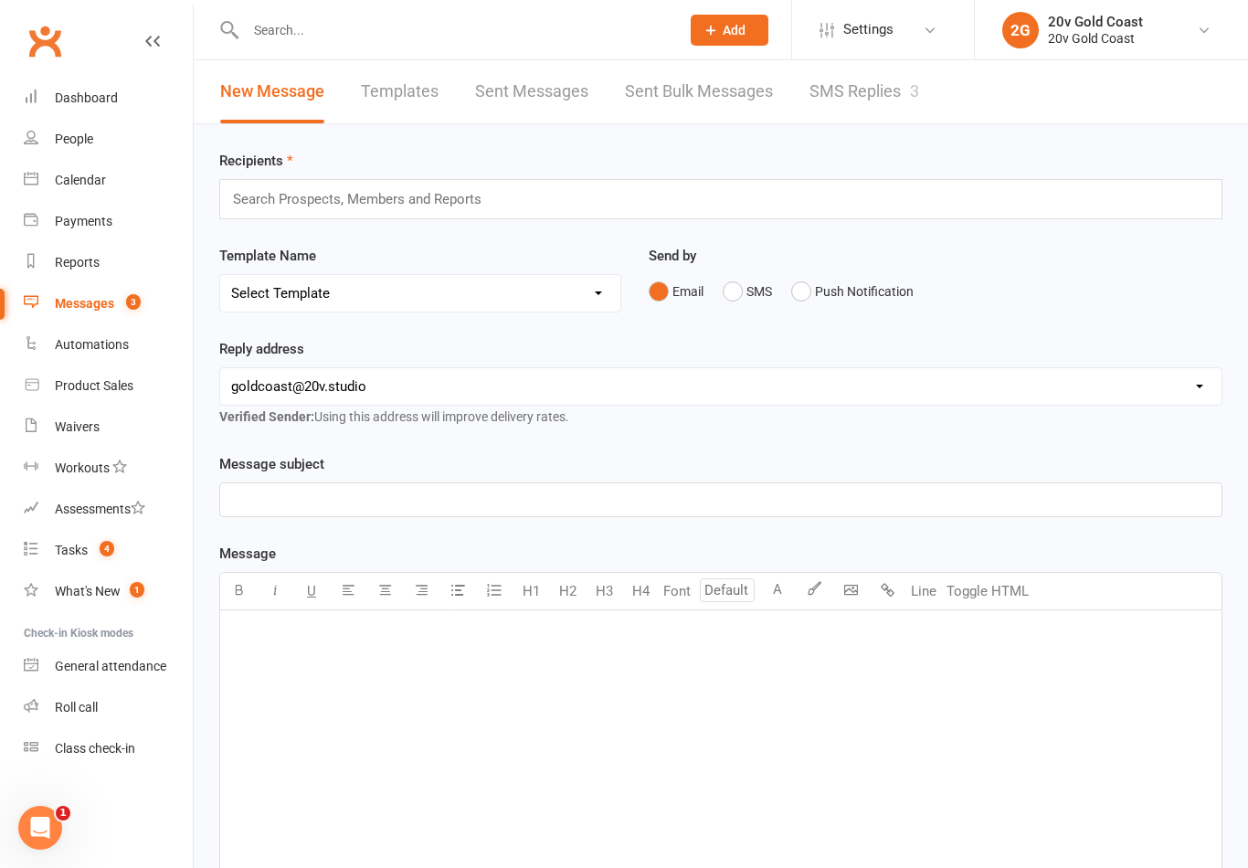
click at [871, 107] on link "SMS Replies 3" at bounding box center [864, 91] width 110 height 63
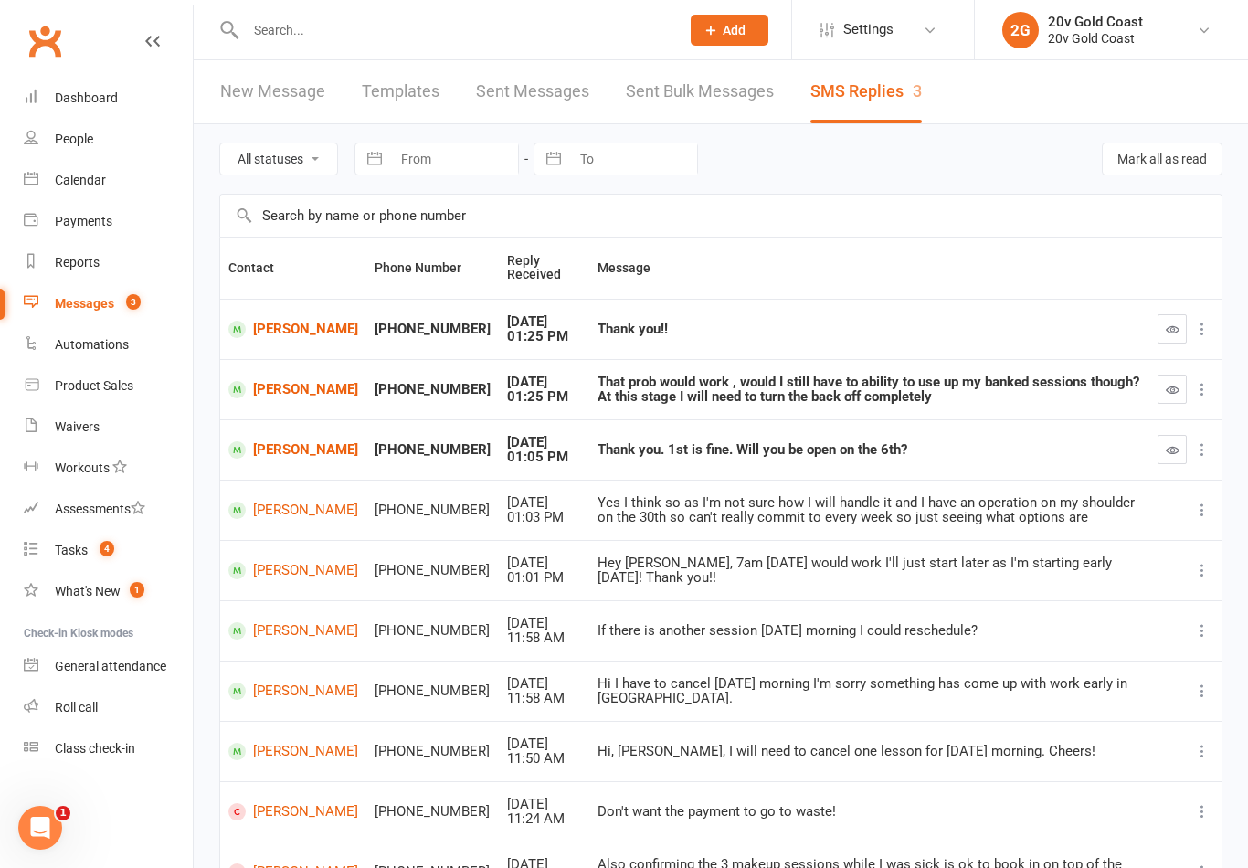
click at [1166, 329] on icon "button" at bounding box center [1173, 329] width 14 height 14
